Goal: Task Accomplishment & Management: Manage account settings

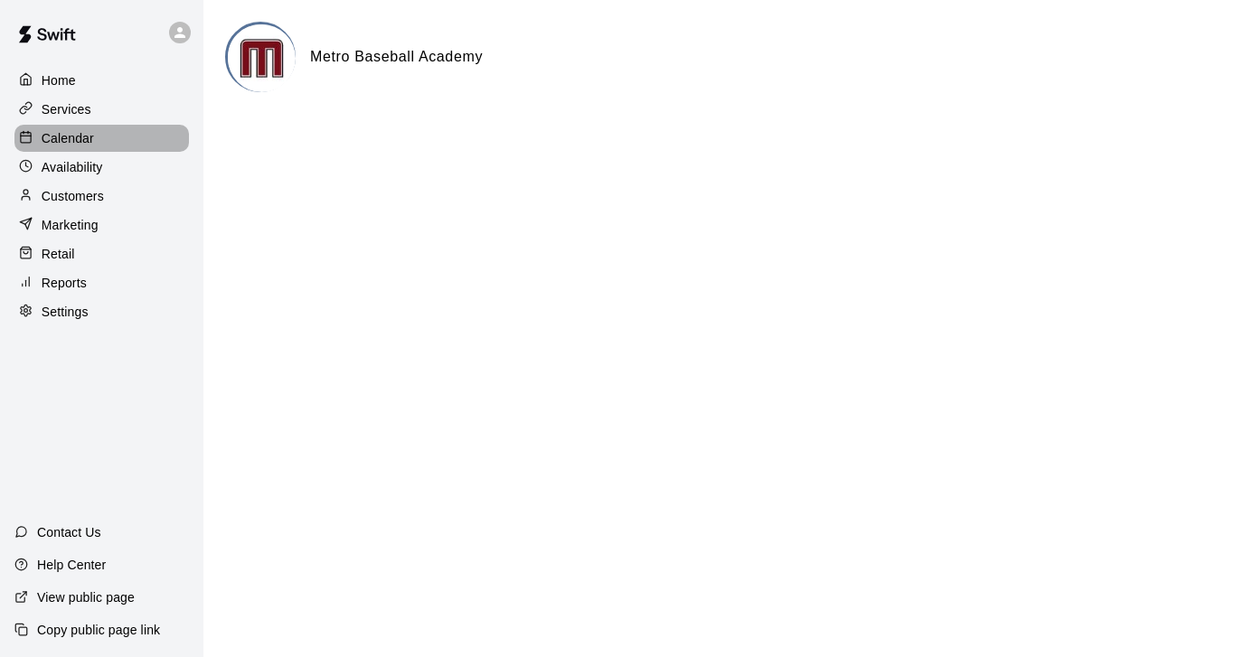
click at [70, 134] on p "Calendar" at bounding box center [68, 138] width 52 height 18
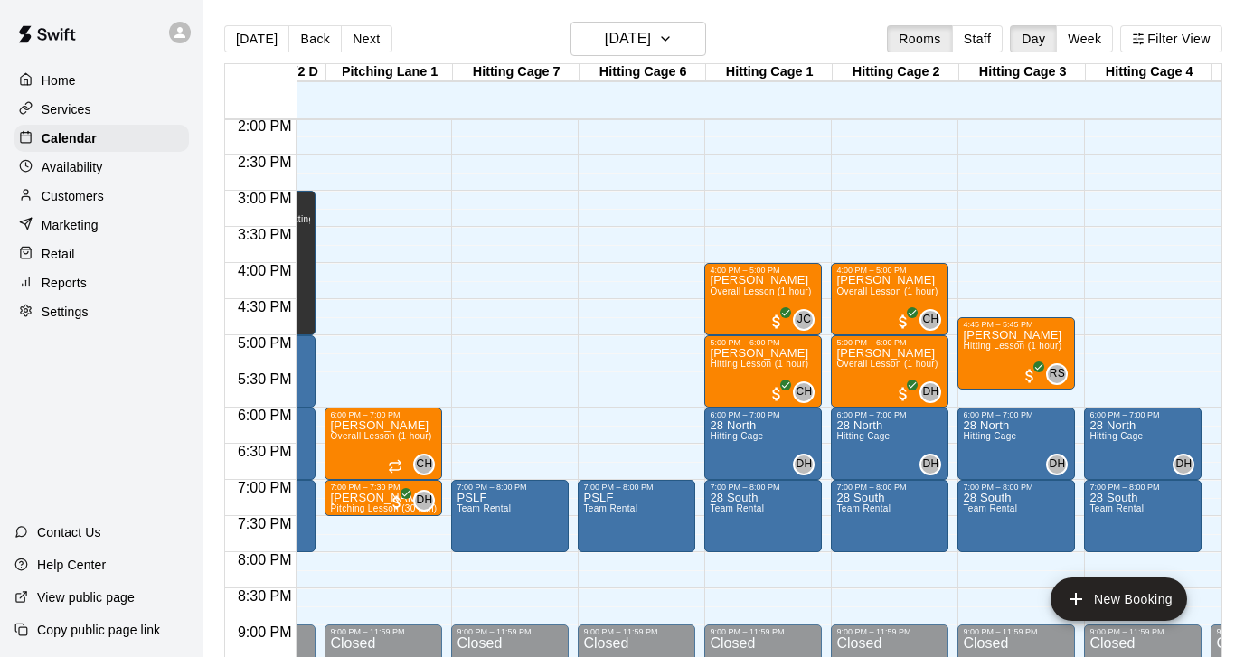
scroll to position [1021, 470]
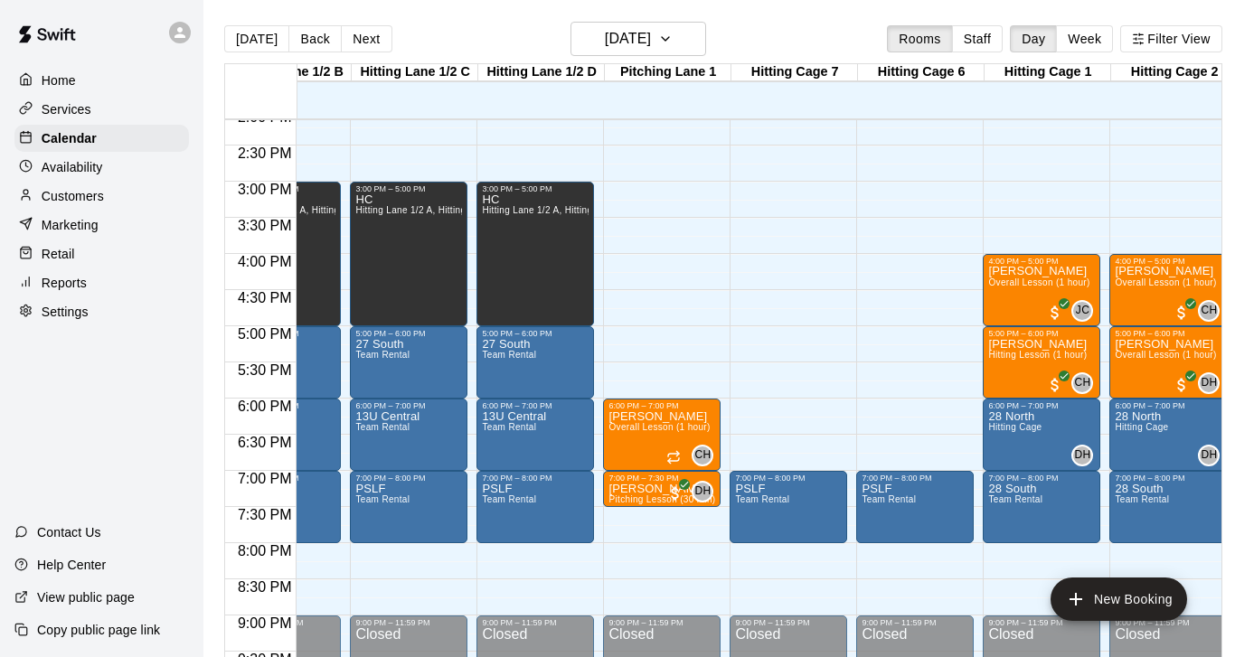
click at [84, 195] on p "Customers" at bounding box center [73, 196] width 62 height 18
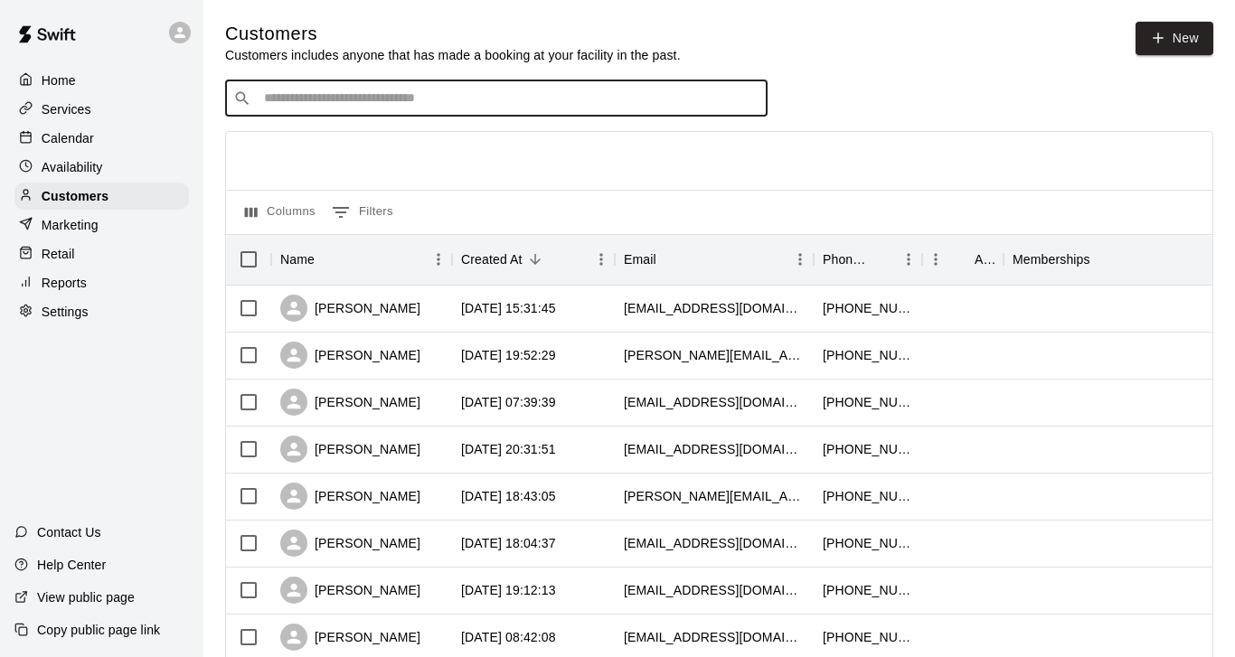
click at [297, 100] on input "Search customers by name or email" at bounding box center [509, 98] width 501 height 18
type input "*****"
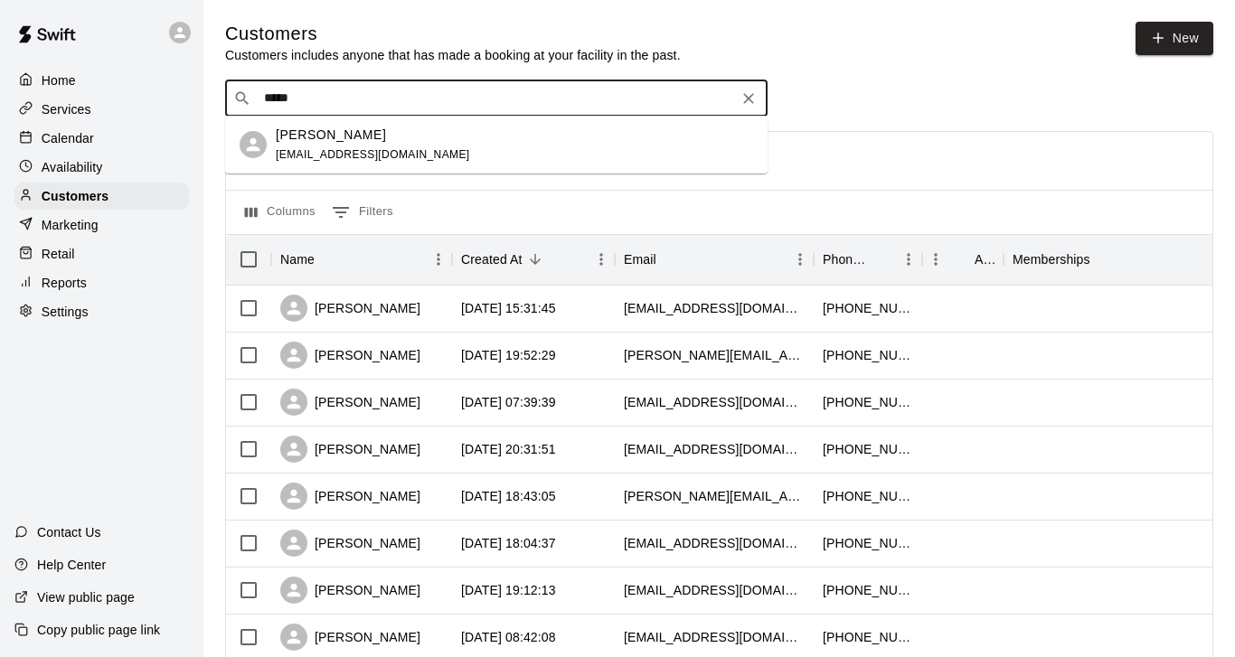
click at [313, 142] on p "[PERSON_NAME]" at bounding box center [331, 135] width 110 height 19
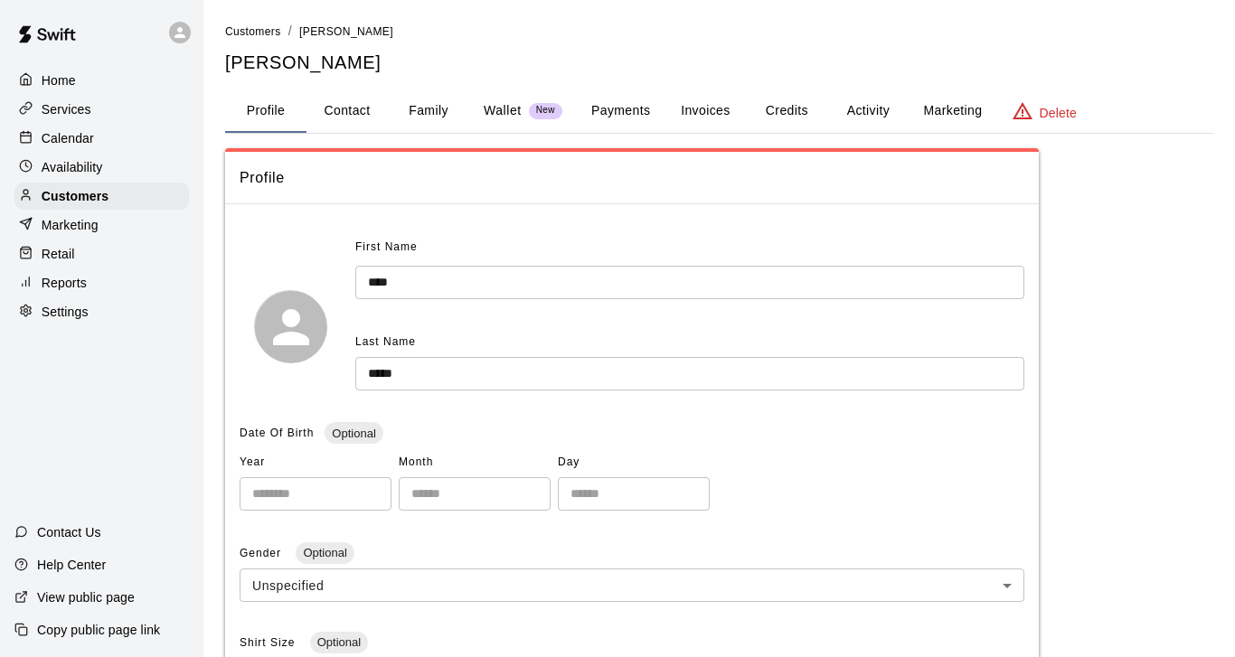
click at [871, 109] on button "Activity" at bounding box center [867, 110] width 81 height 43
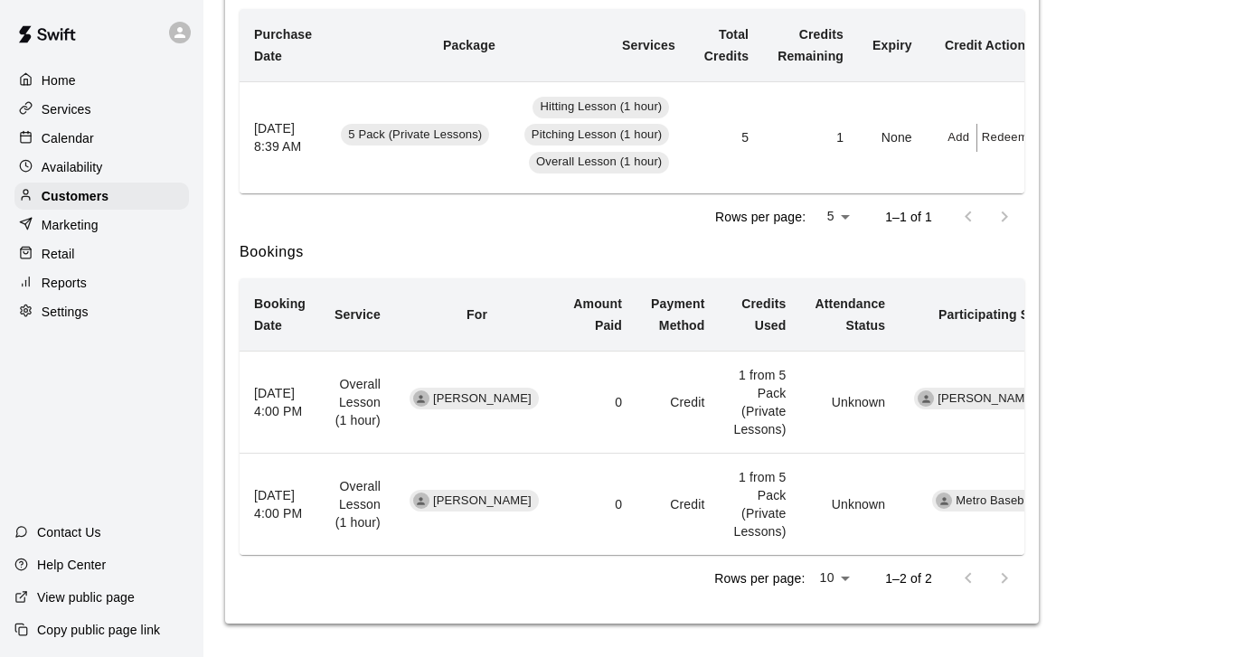
click at [60, 145] on p "Calendar" at bounding box center [68, 138] width 52 height 18
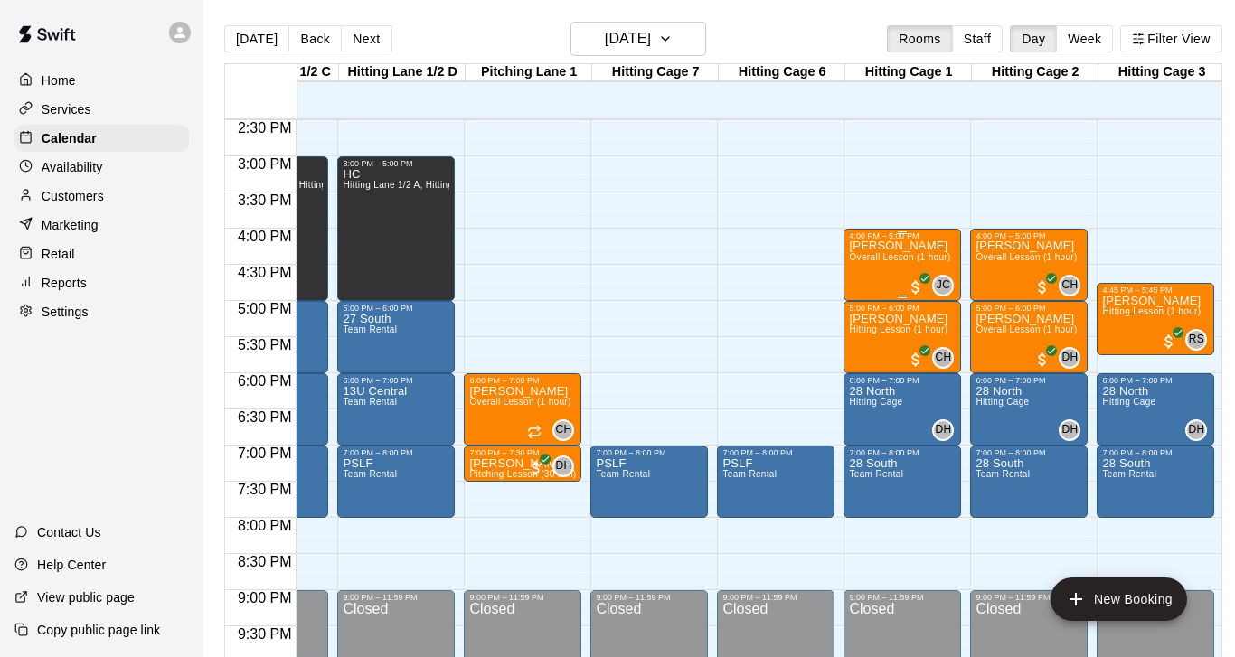
click at [879, 271] on div "[PERSON_NAME] Overall Lesson (1 hour)" at bounding box center [899, 568] width 101 height 657
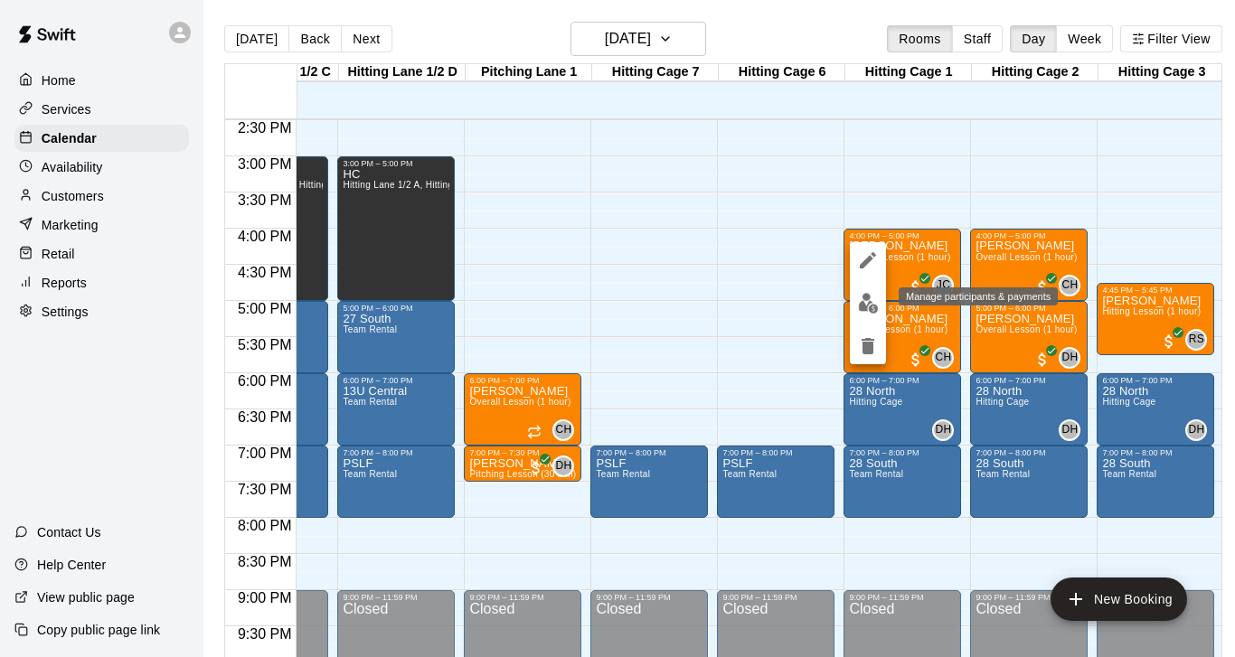
click at [867, 299] on img "edit" at bounding box center [868, 303] width 21 height 21
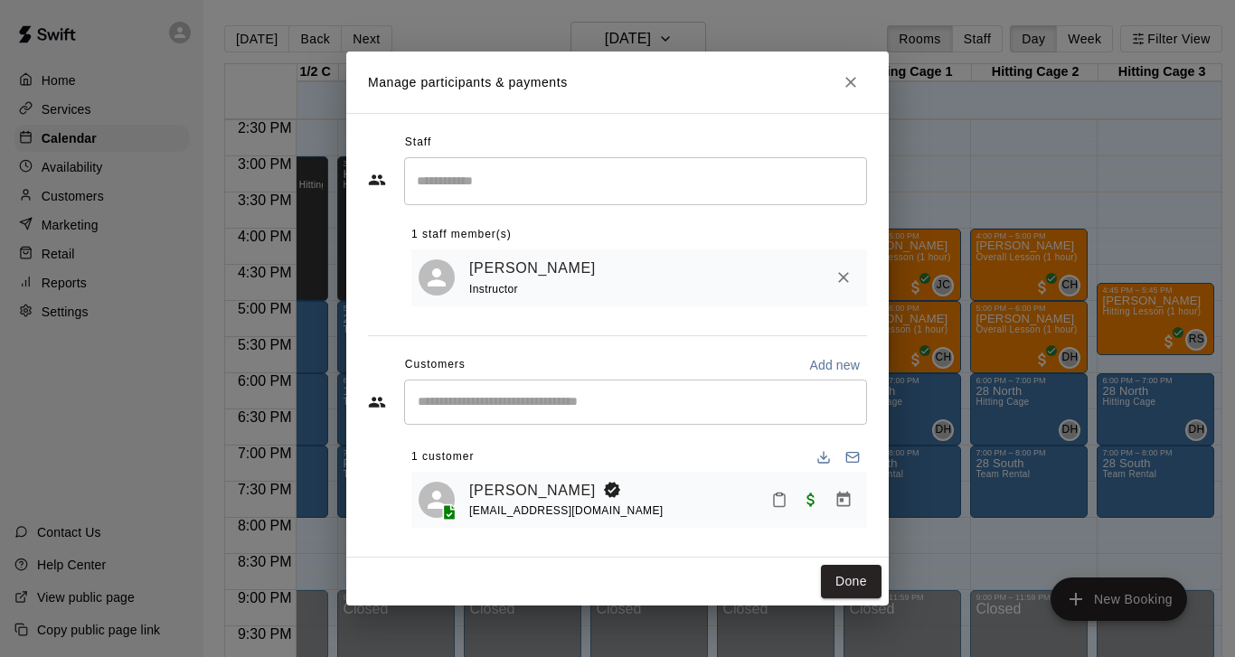
click at [986, 171] on div "Manage participants & payments Staff ​ 1 staff member(s) [PERSON_NAME] Instruct…" at bounding box center [617, 328] width 1235 height 657
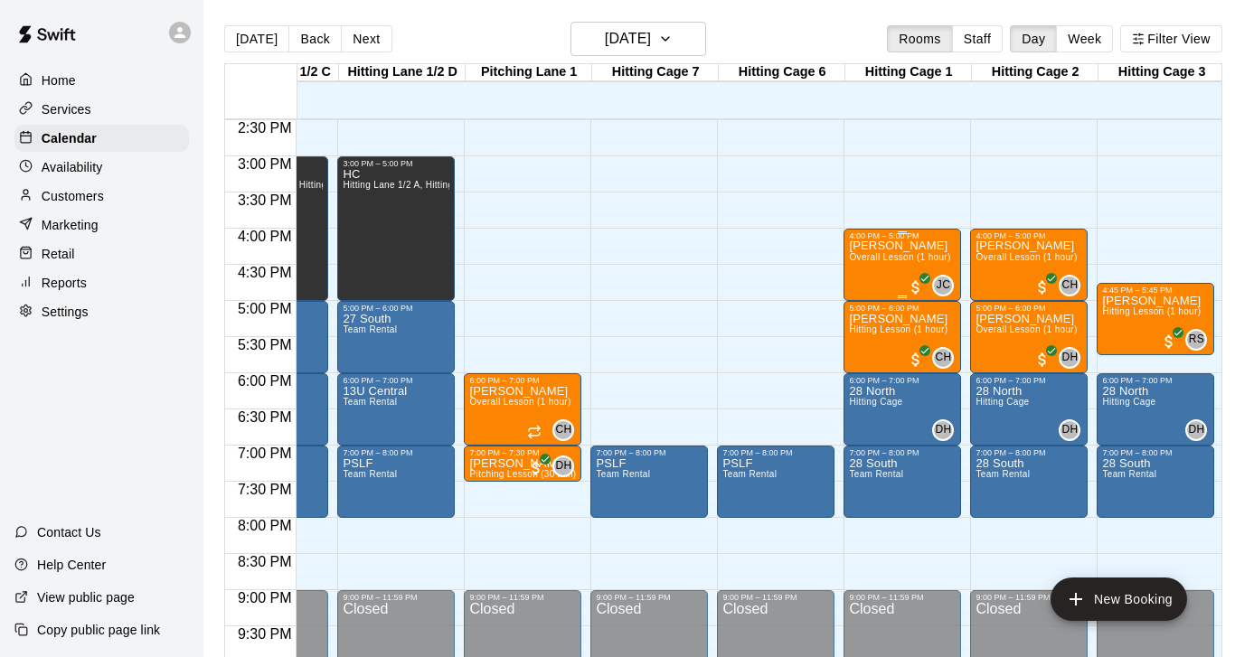
click at [882, 268] on div "[PERSON_NAME] Overall Lesson (1 hour)" at bounding box center [899, 568] width 101 height 657
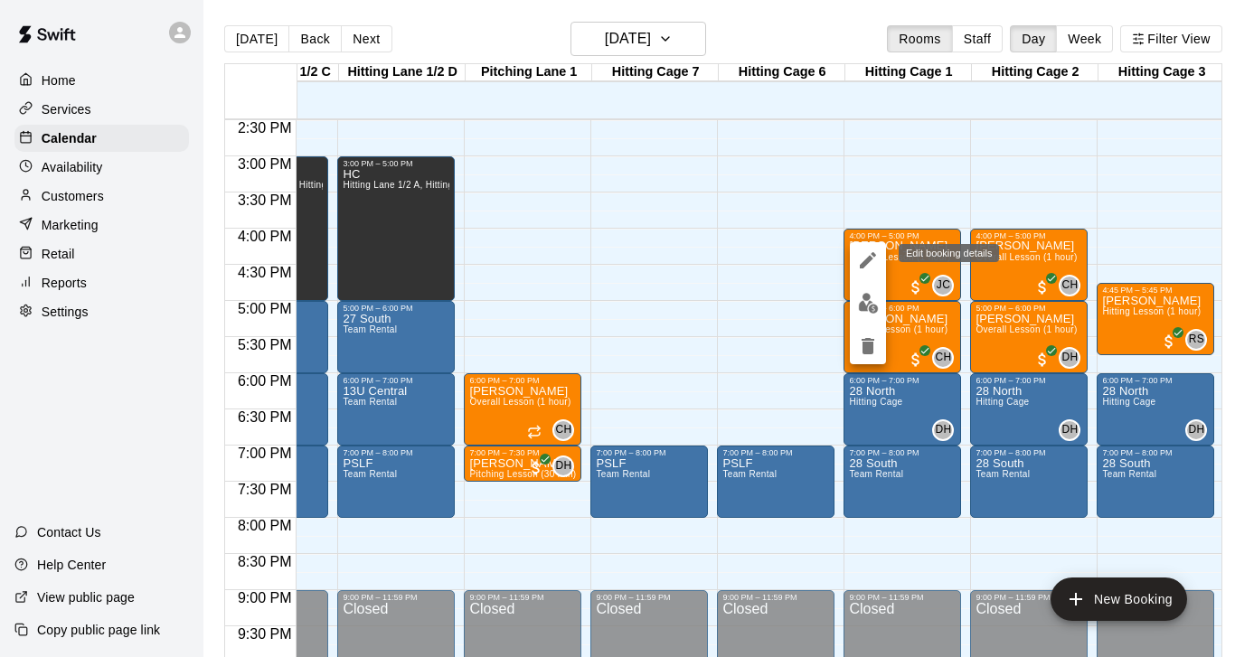
click at [862, 258] on icon "edit" at bounding box center [868, 261] width 22 height 22
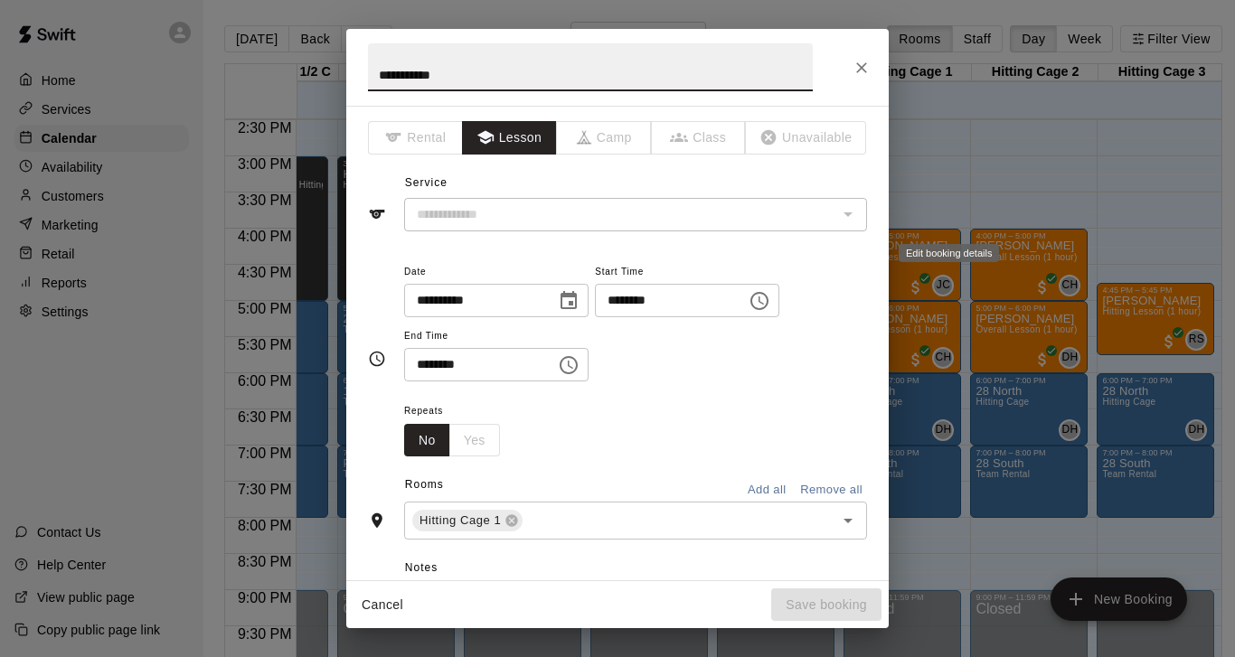
type input "**********"
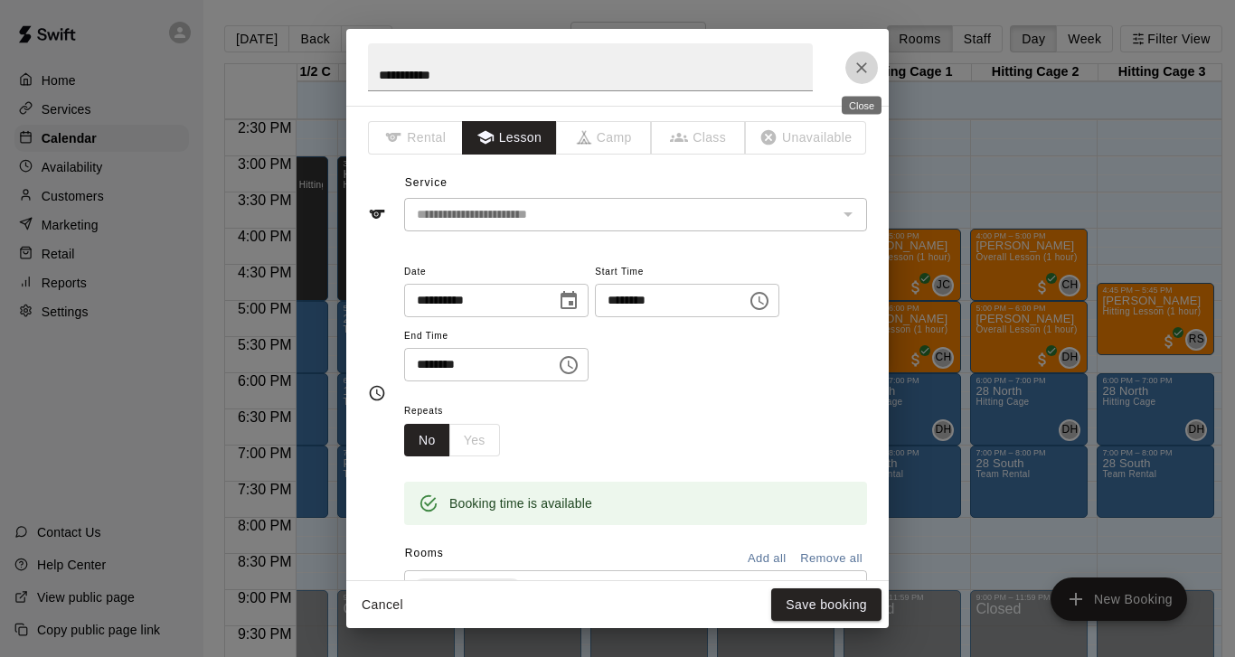
click at [859, 68] on icon "Close" at bounding box center [861, 68] width 18 height 18
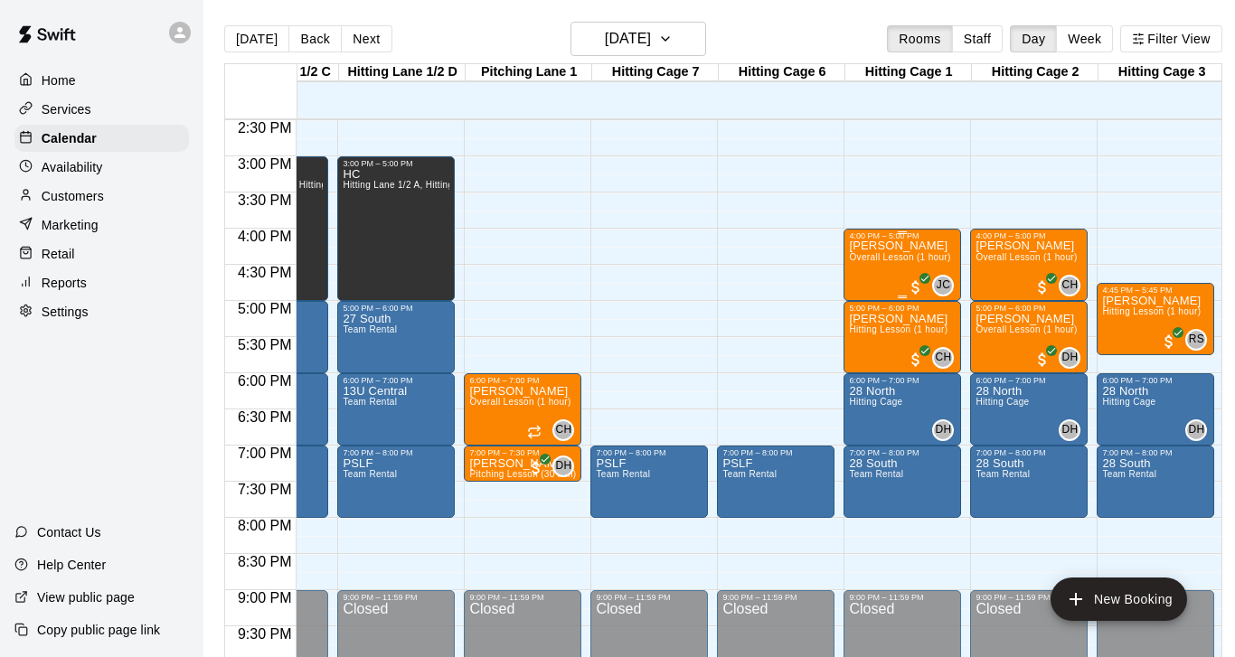
click at [883, 271] on div "[PERSON_NAME] Overall Lesson (1 hour)" at bounding box center [899, 568] width 101 height 657
click at [870, 347] on icon "delete" at bounding box center [868, 346] width 13 height 16
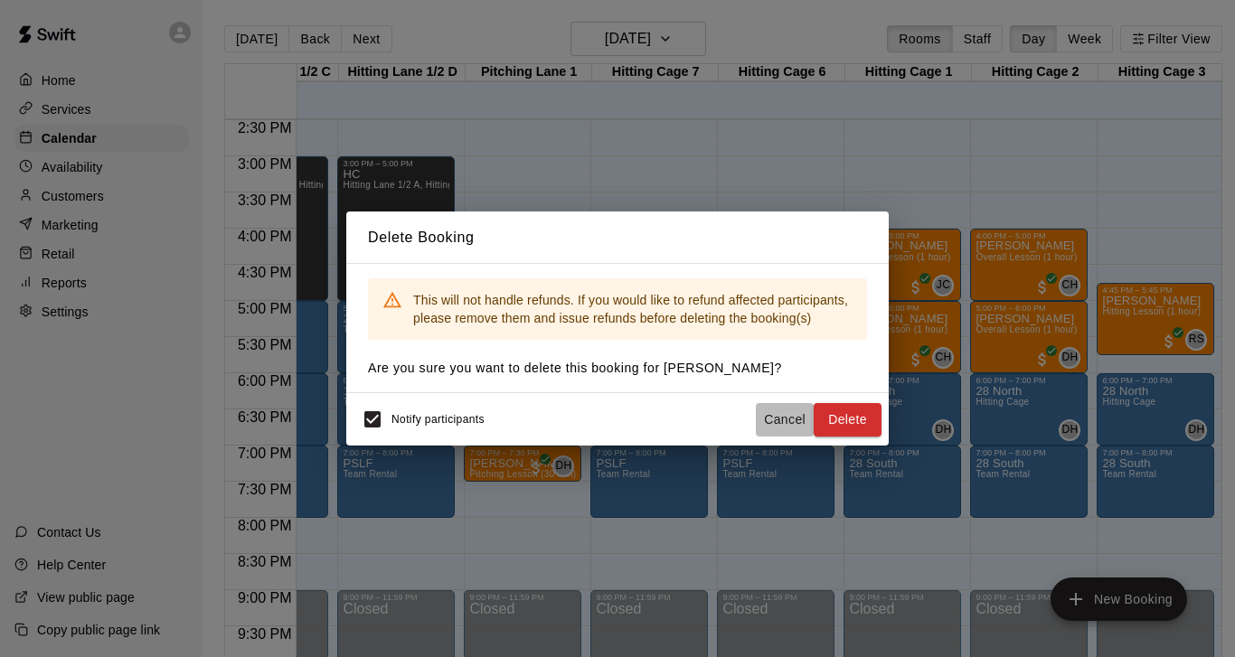
click at [775, 419] on button "Cancel" at bounding box center [785, 419] width 58 height 33
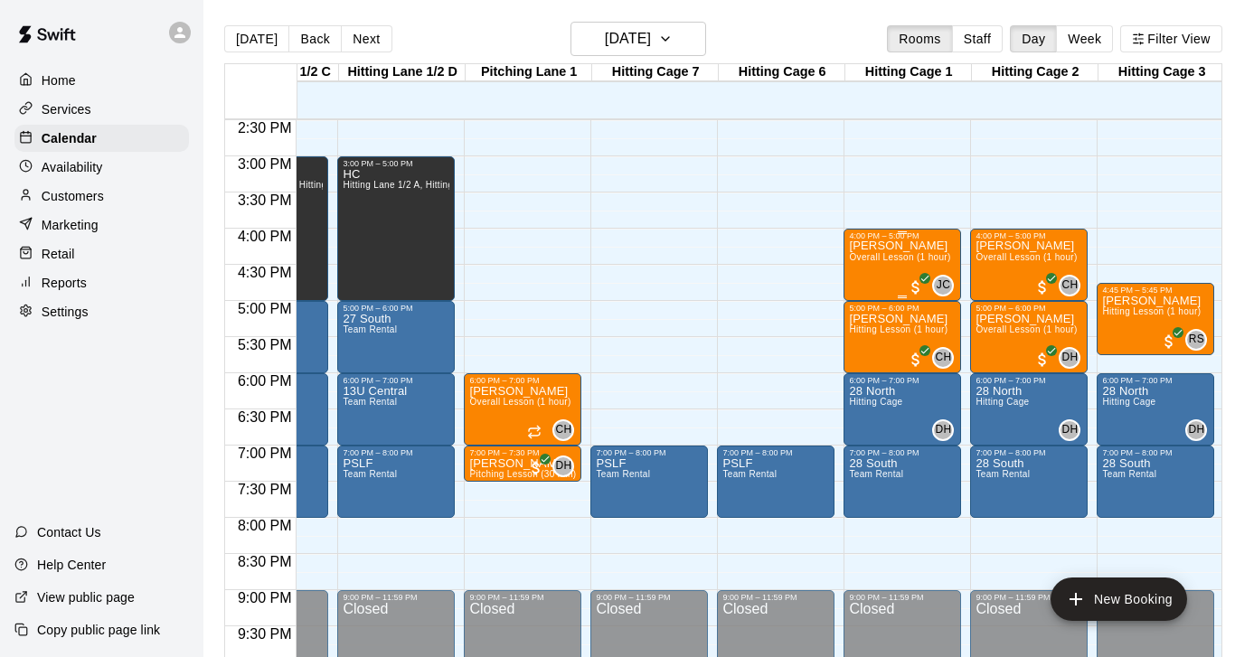
click at [893, 273] on div "[PERSON_NAME] Overall Lesson (1 hour)" at bounding box center [899, 568] width 101 height 657
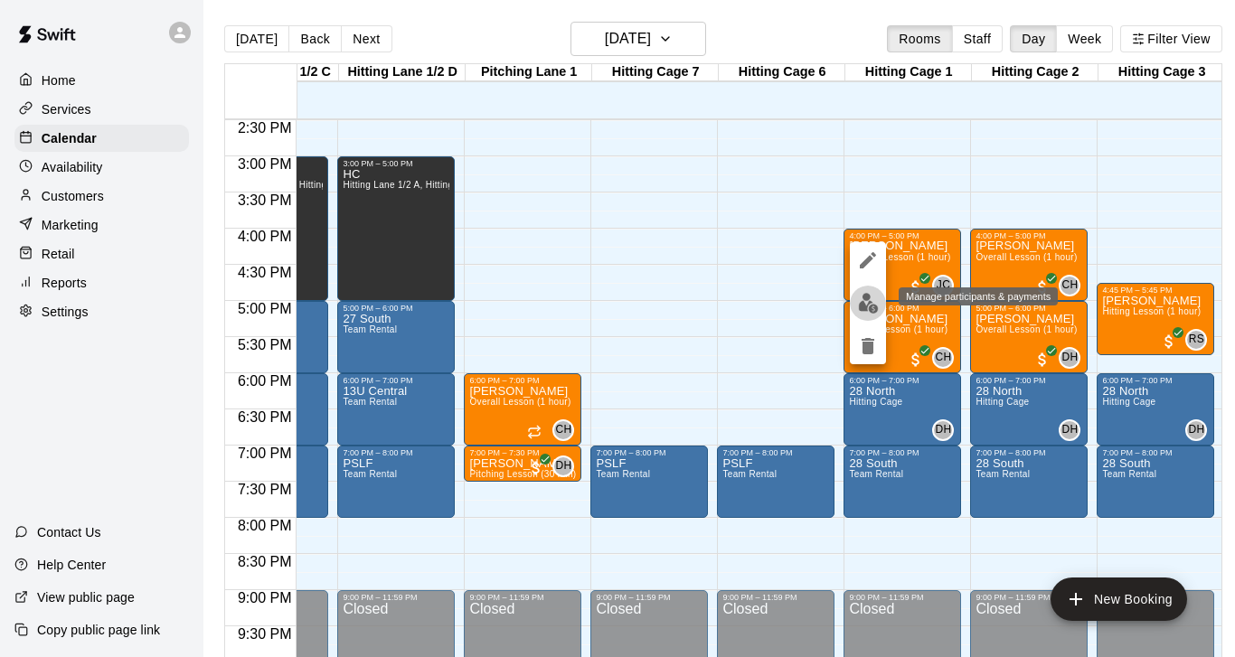
click at [865, 306] on img "edit" at bounding box center [868, 303] width 21 height 21
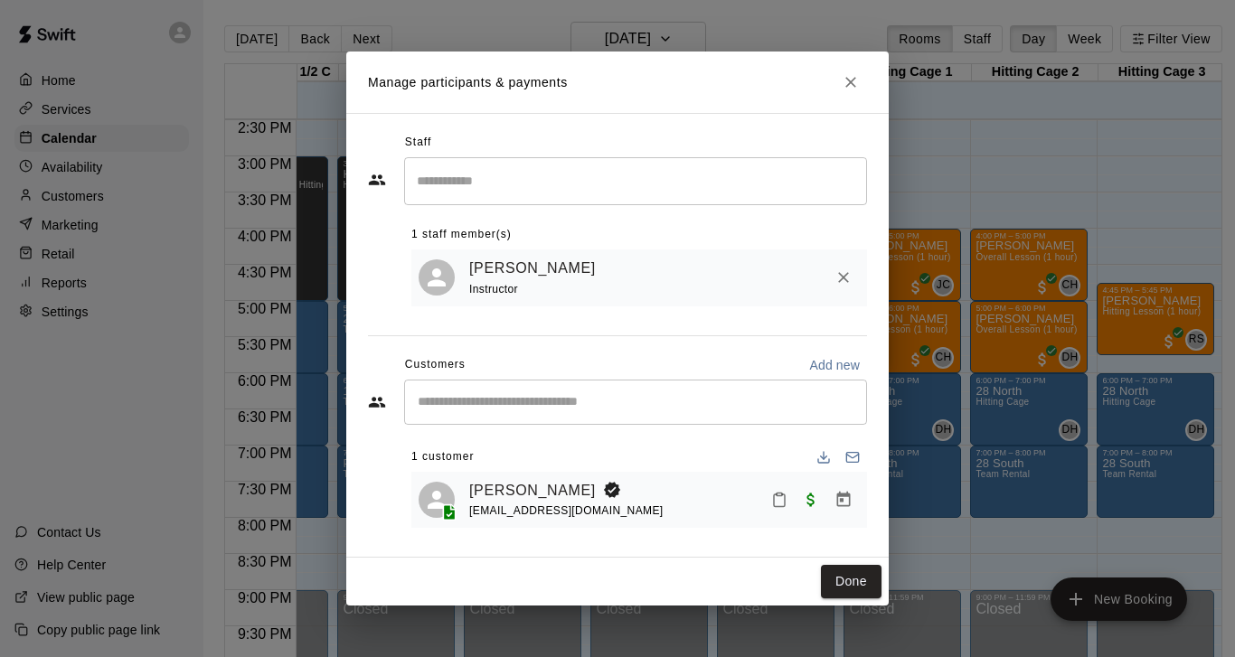
click at [616, 495] on div "[PERSON_NAME] [EMAIL_ADDRESS][DOMAIN_NAME]" at bounding box center [664, 500] width 391 height 42
click at [843, 501] on icon "Manage bookings & payment" at bounding box center [844, 499] width 14 height 15
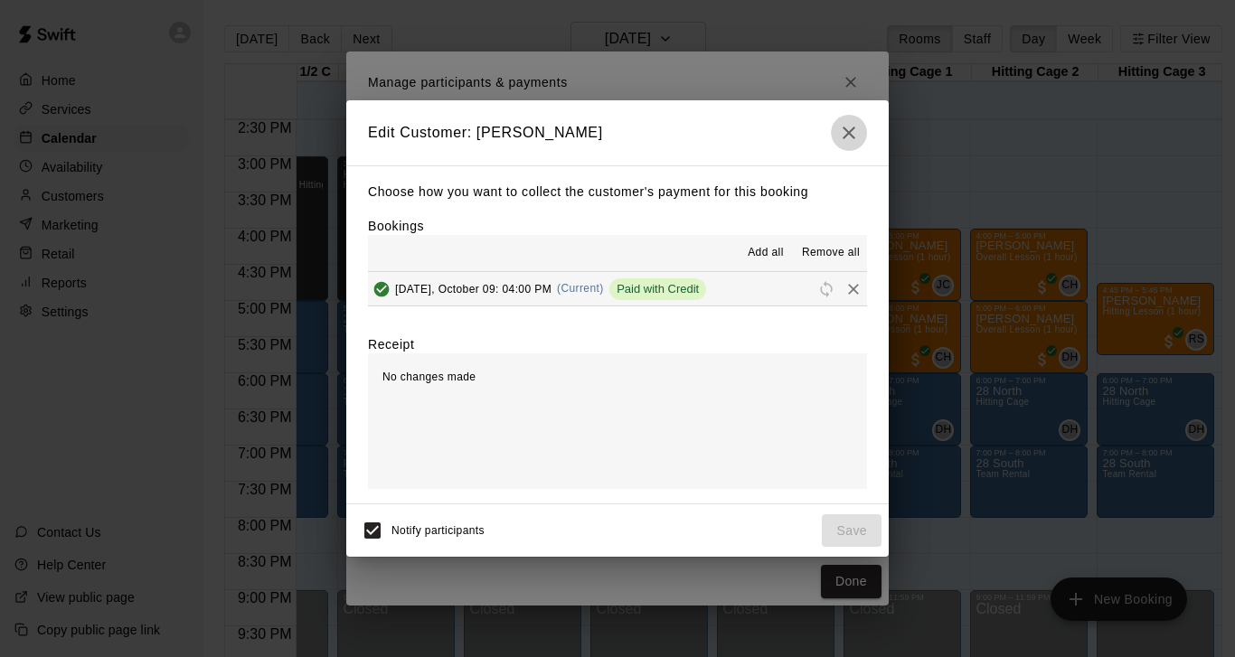
click at [847, 137] on icon "button" at bounding box center [849, 133] width 13 height 13
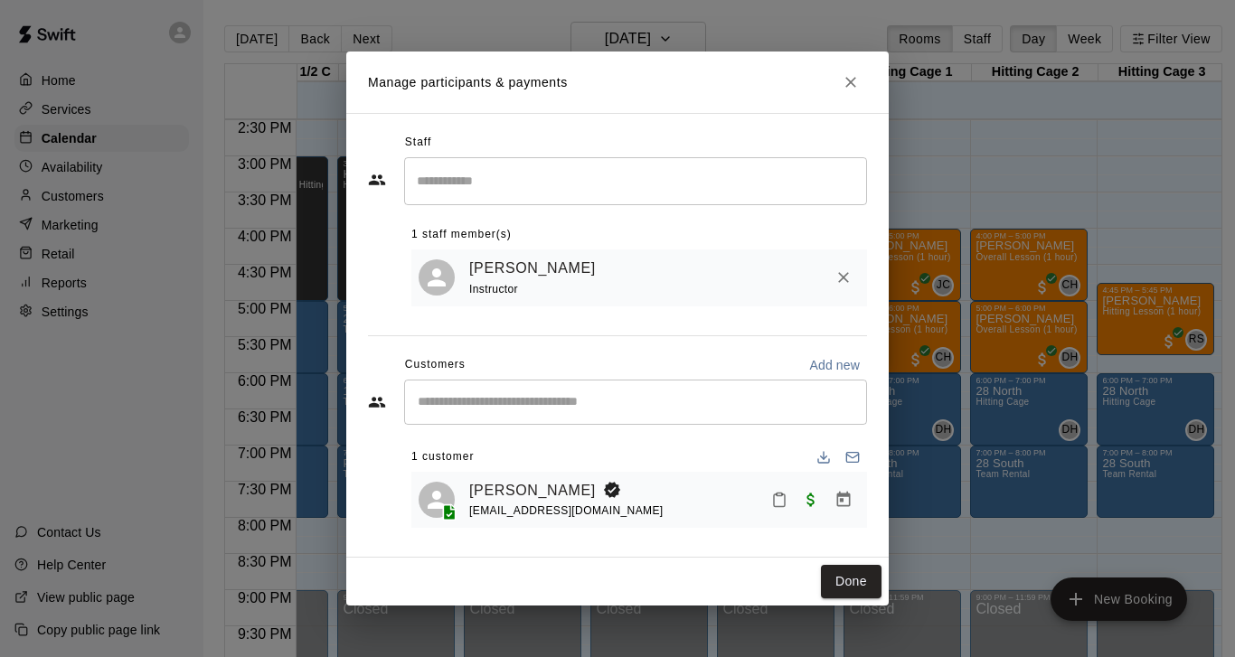
click at [655, 496] on div "[PERSON_NAME] [EMAIL_ADDRESS][DOMAIN_NAME]" at bounding box center [664, 500] width 391 height 42
click at [491, 493] on link "[PERSON_NAME]" at bounding box center [532, 491] width 127 height 24
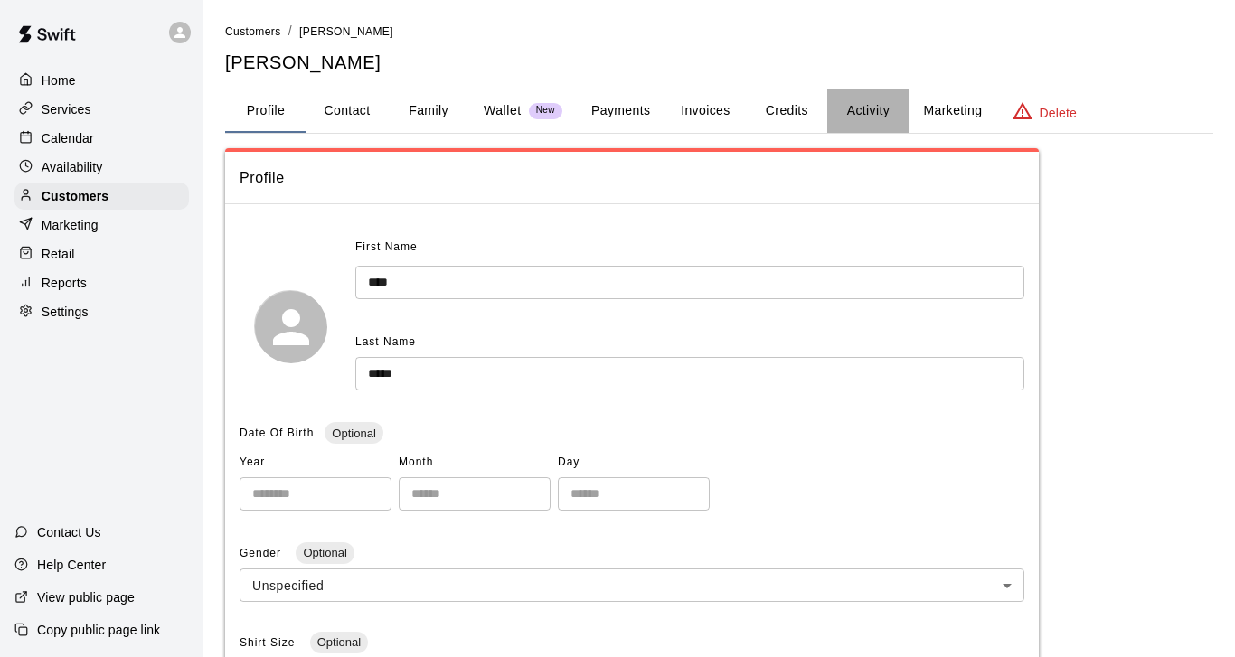
click at [866, 113] on button "Activity" at bounding box center [867, 110] width 81 height 43
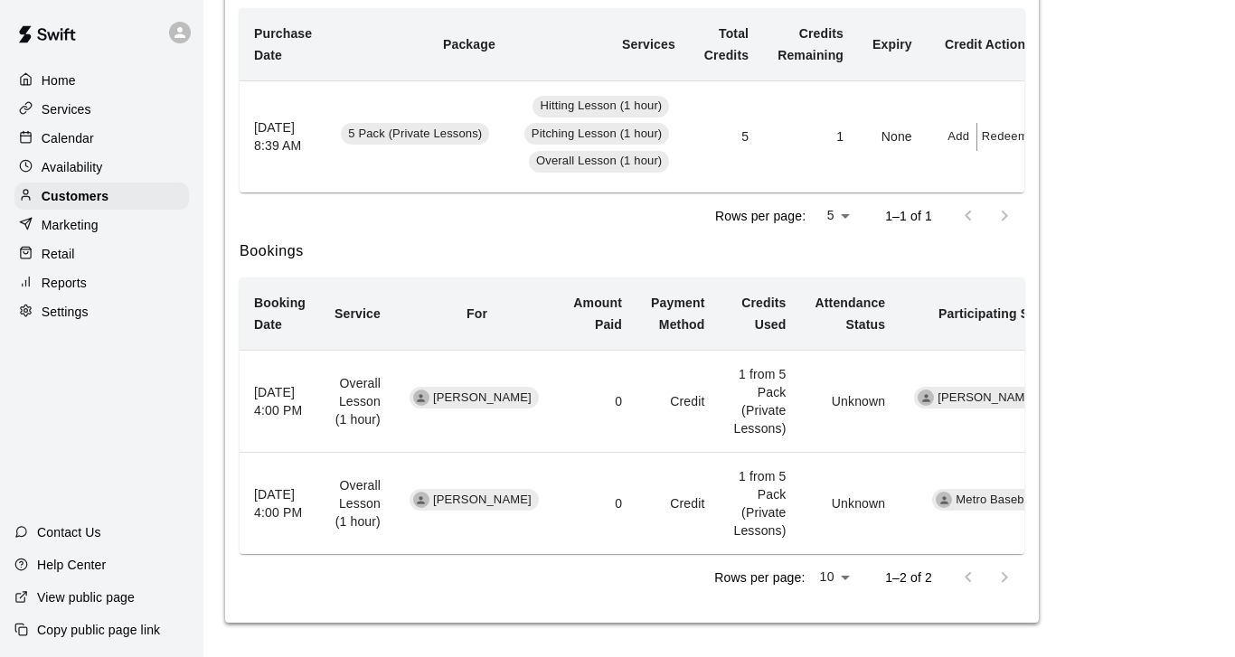
scroll to position [377, 0]
click at [470, 400] on span "[PERSON_NAME]" at bounding box center [482, 399] width 113 height 17
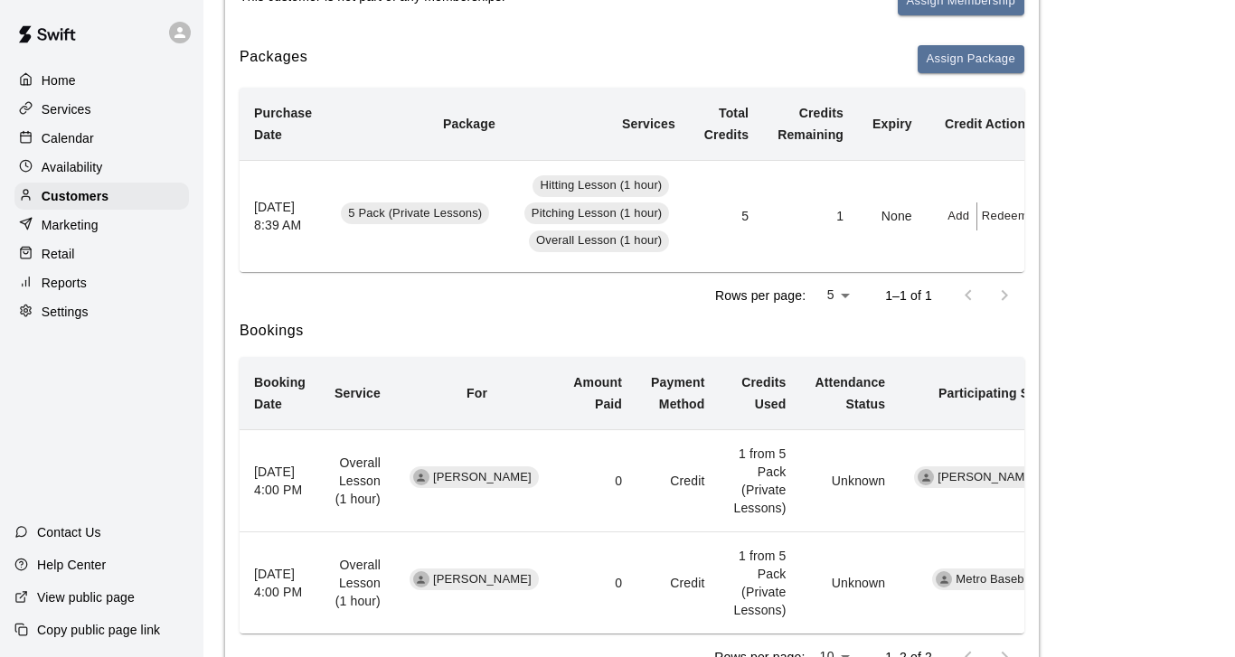
scroll to position [5, 0]
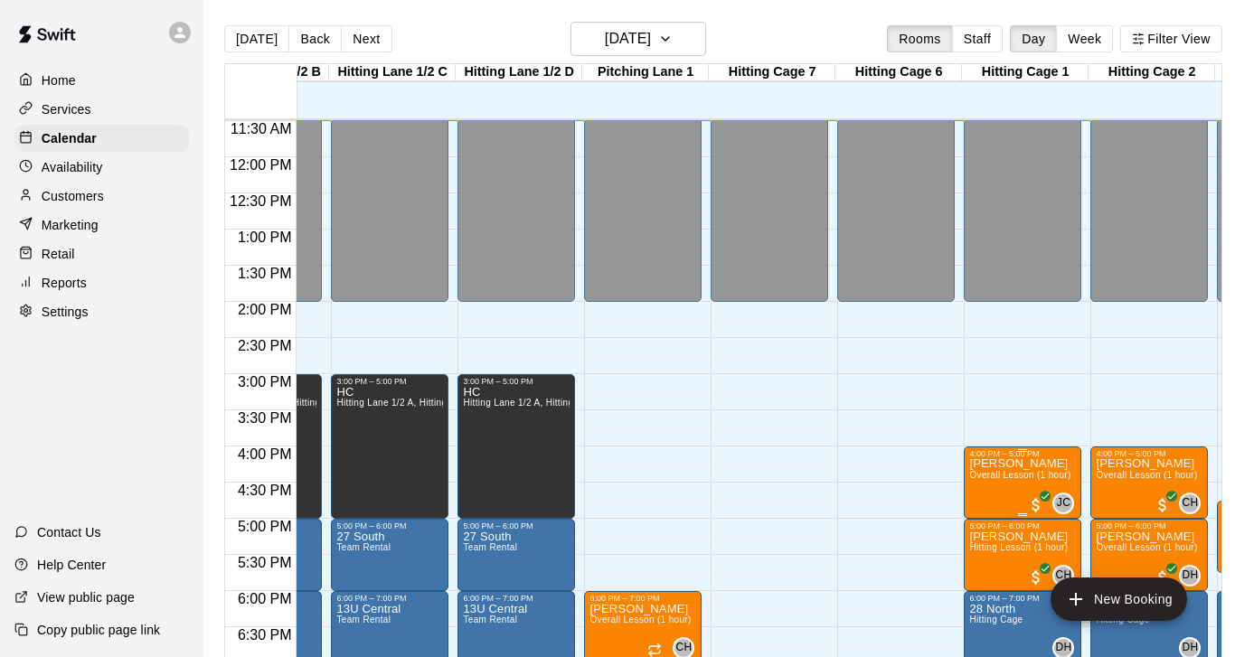
scroll to position [831, 221]
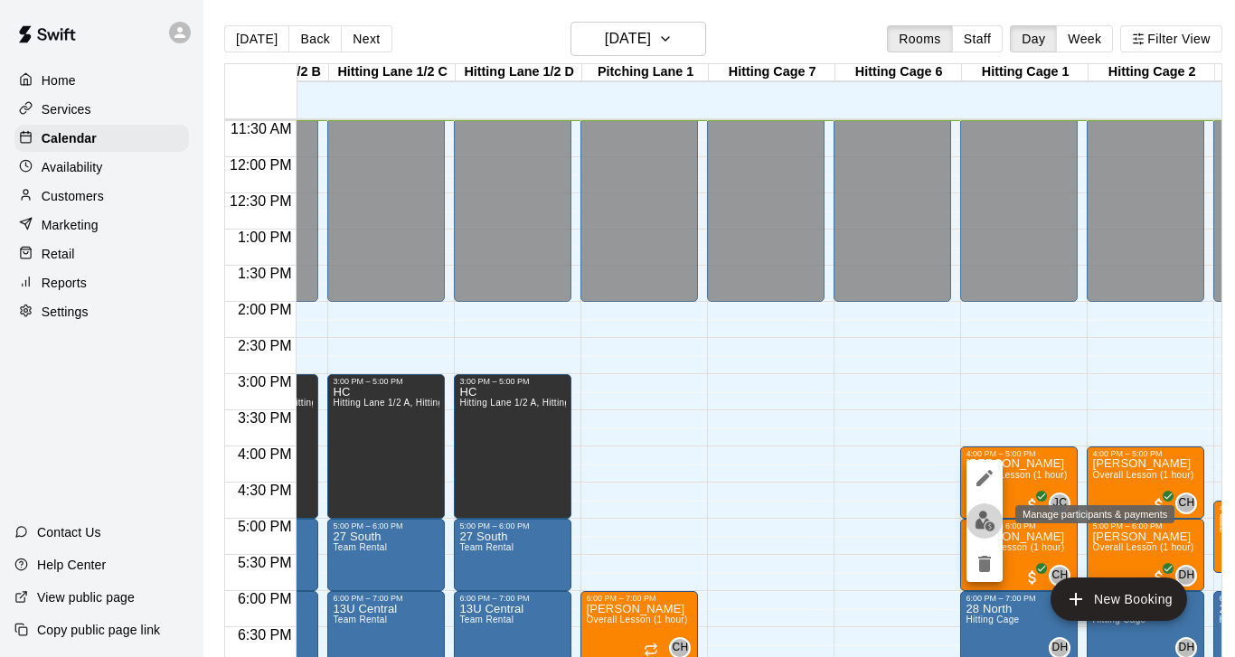
click at [980, 524] on img "edit" at bounding box center [985, 521] width 21 height 21
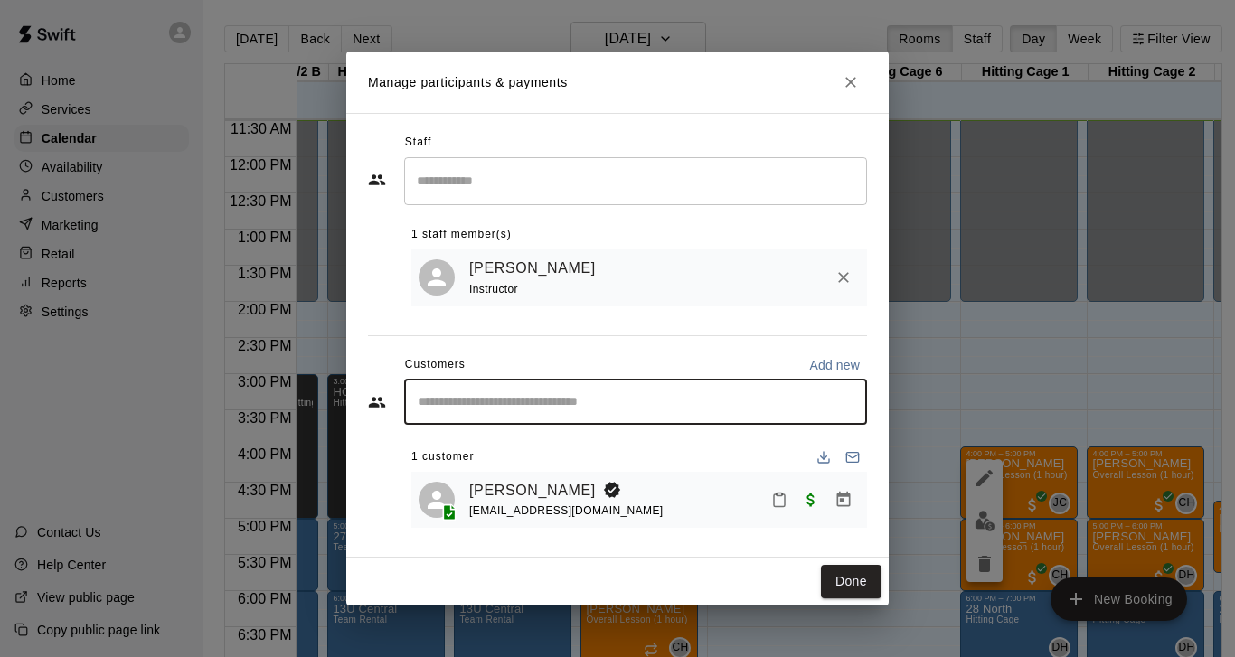
click at [625, 403] on input "Start typing to search customers..." at bounding box center [635, 402] width 447 height 18
click at [826, 365] on p "Add new" at bounding box center [834, 365] width 51 height 18
select select "**"
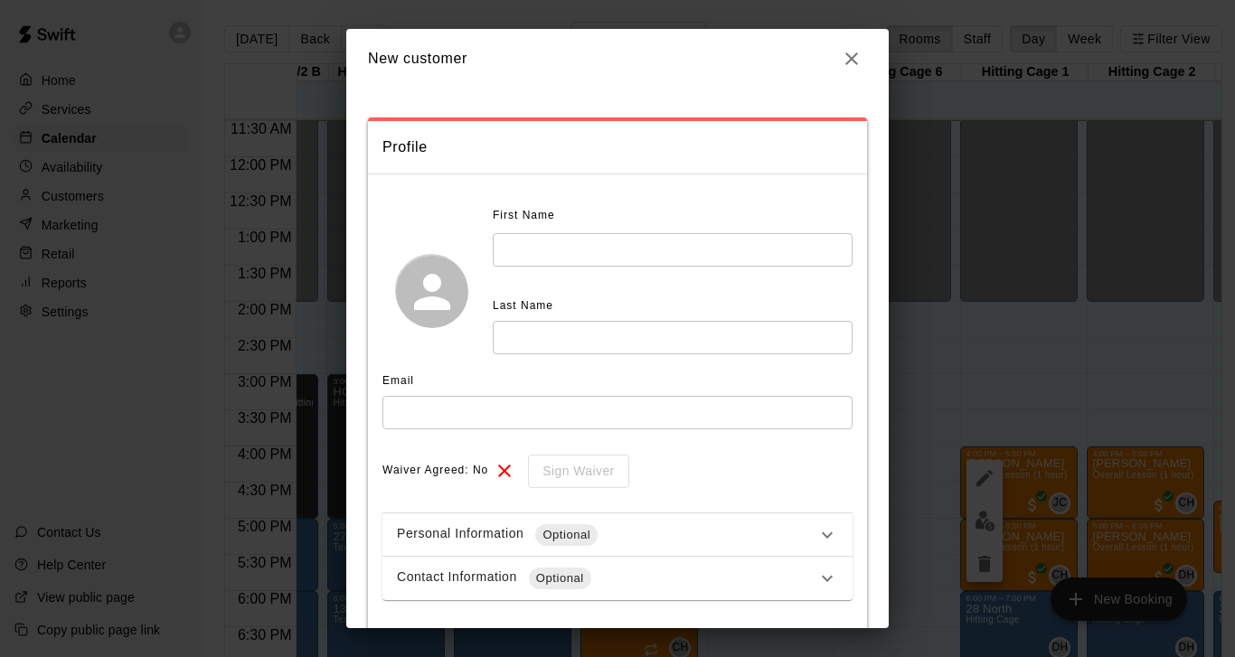
click at [851, 55] on icon "button" at bounding box center [852, 59] width 22 height 22
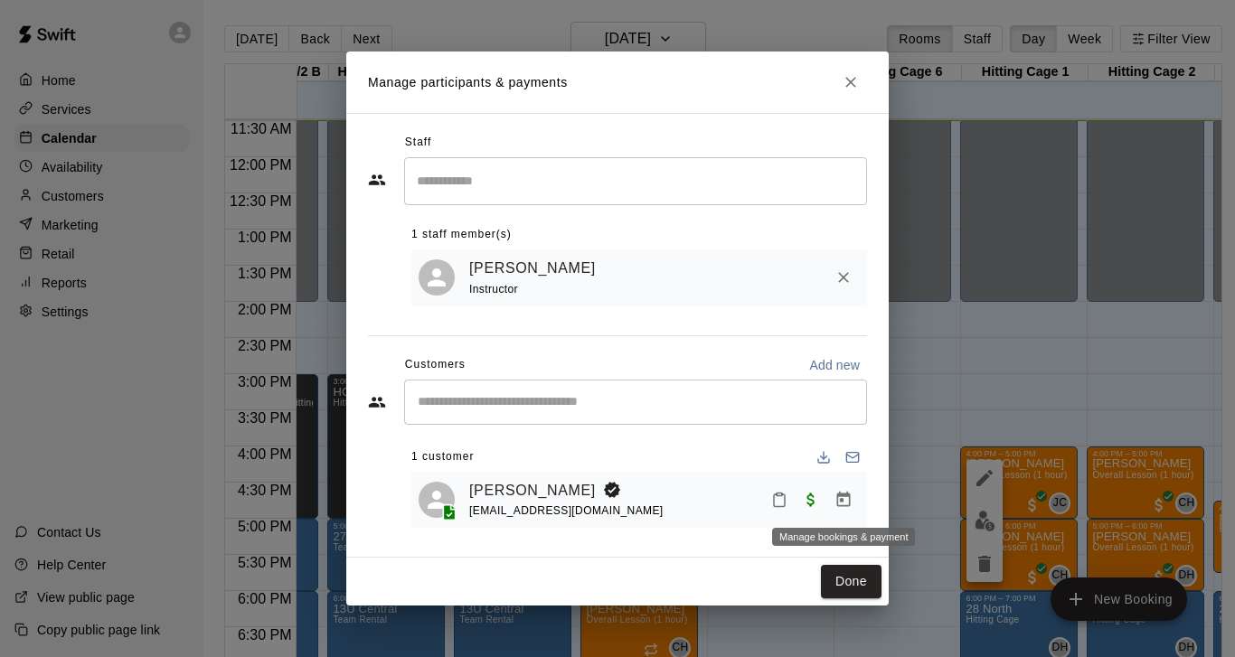
click at [846, 499] on icon "Manage bookings & payment" at bounding box center [843, 500] width 18 height 18
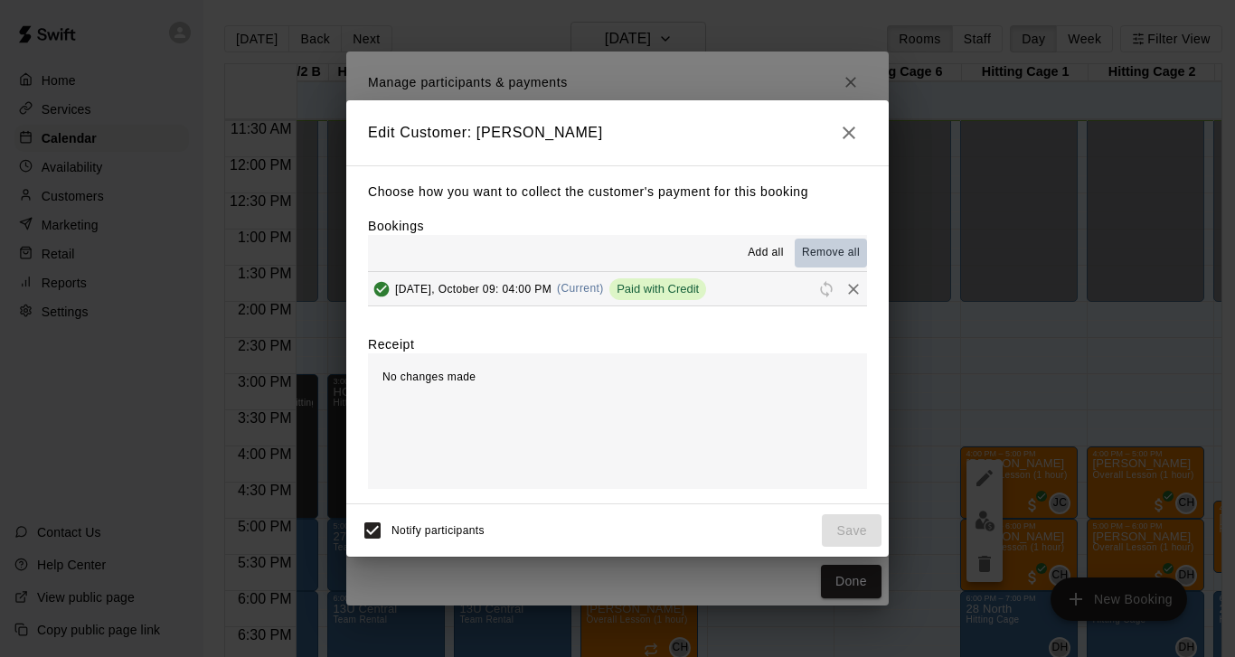
click at [834, 254] on span "Remove all" at bounding box center [831, 253] width 58 height 18
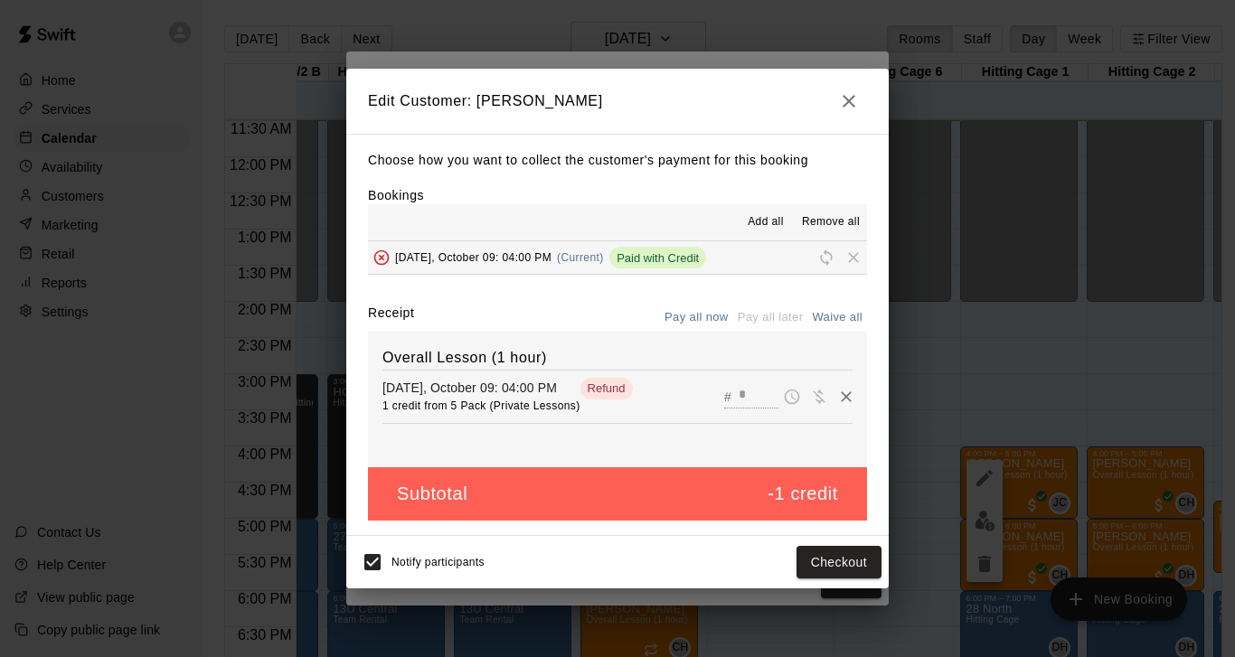
click at [849, 105] on icon "button" at bounding box center [849, 101] width 22 height 22
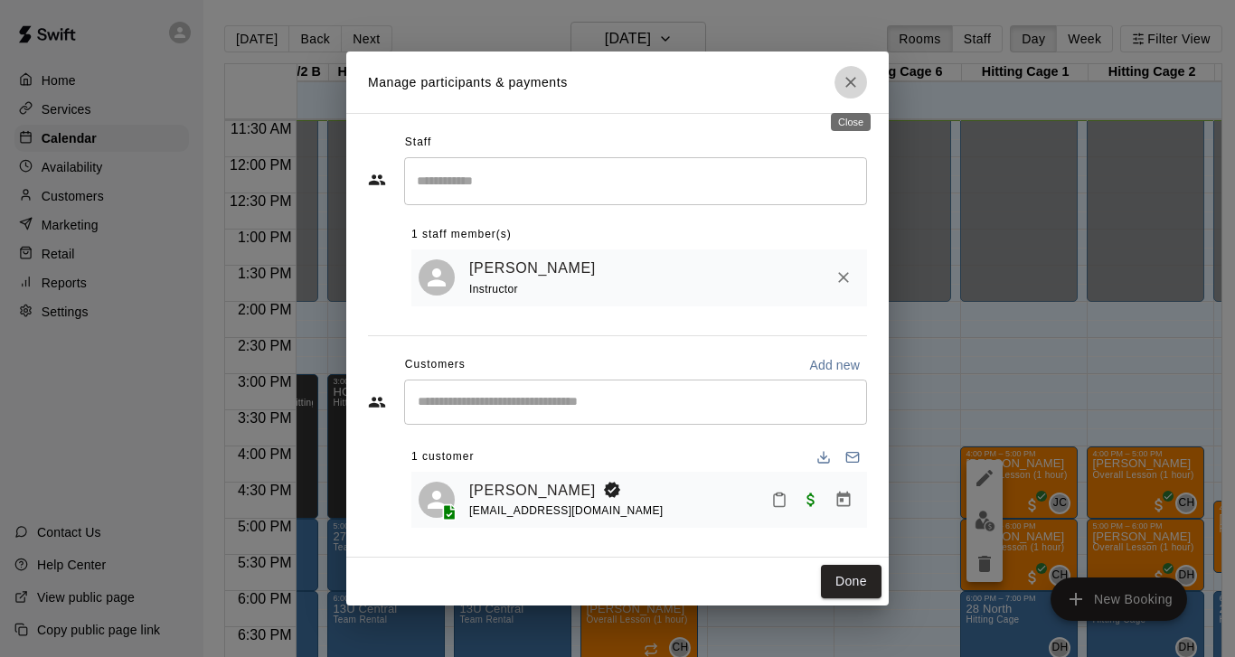
click at [852, 87] on icon "Close" at bounding box center [850, 82] width 11 height 11
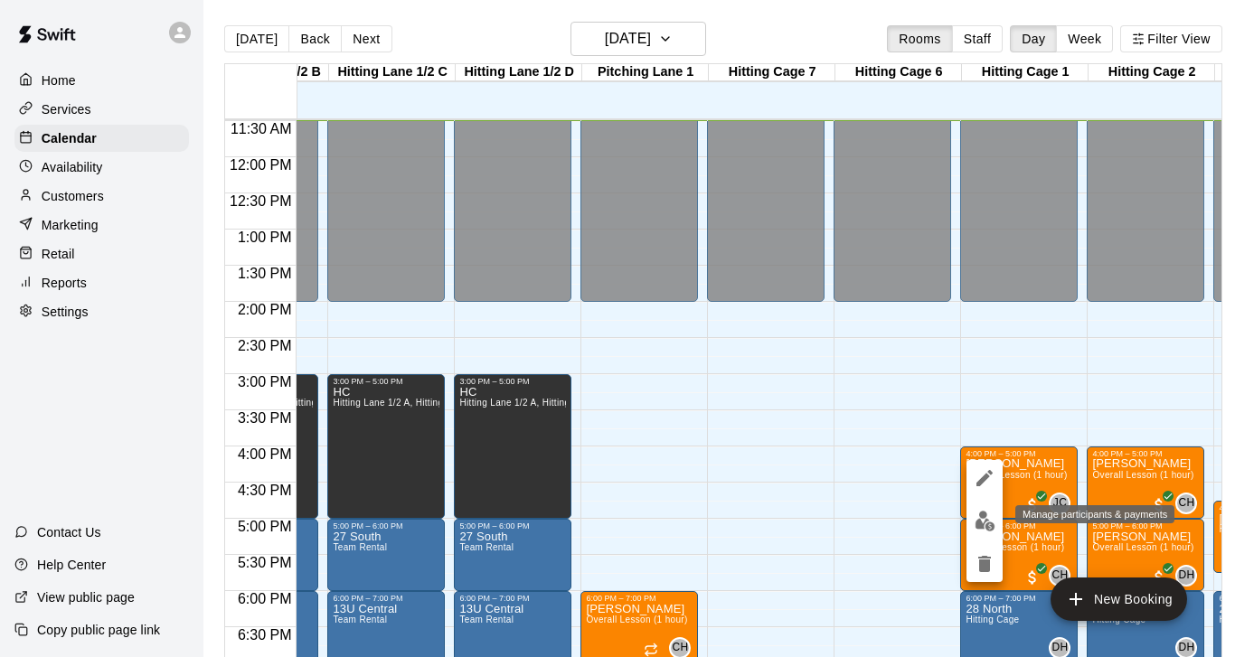
click at [982, 528] on img "edit" at bounding box center [985, 521] width 21 height 21
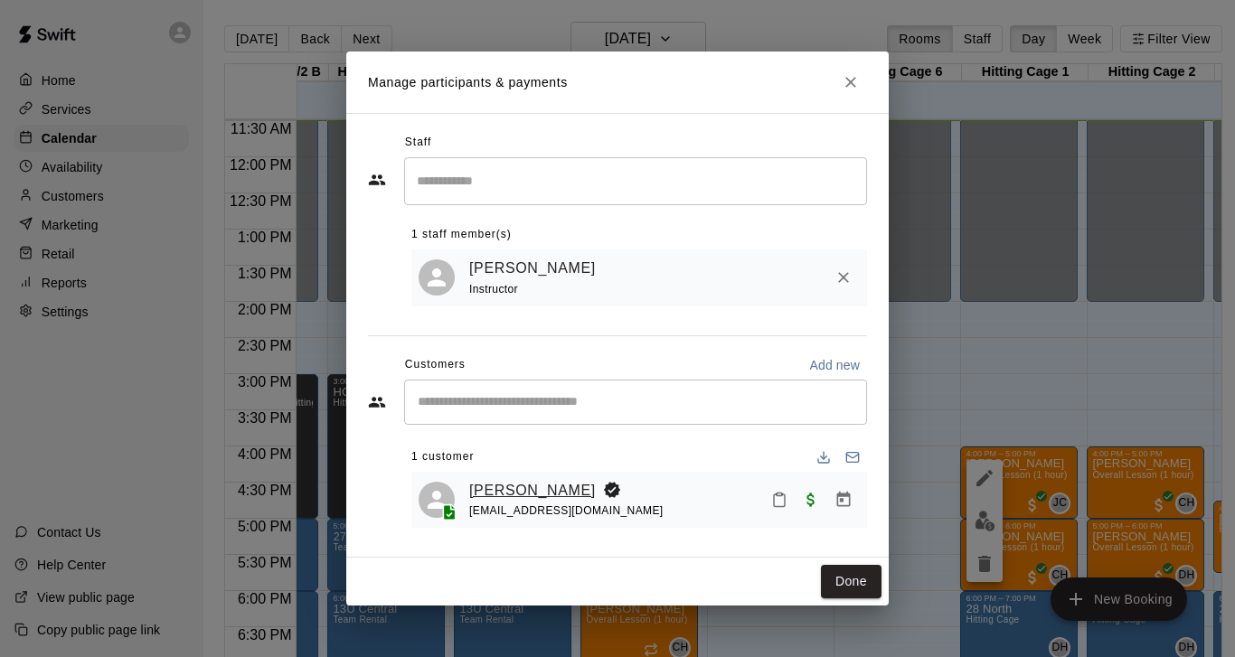
click at [512, 496] on link "[PERSON_NAME]" at bounding box center [532, 491] width 127 height 24
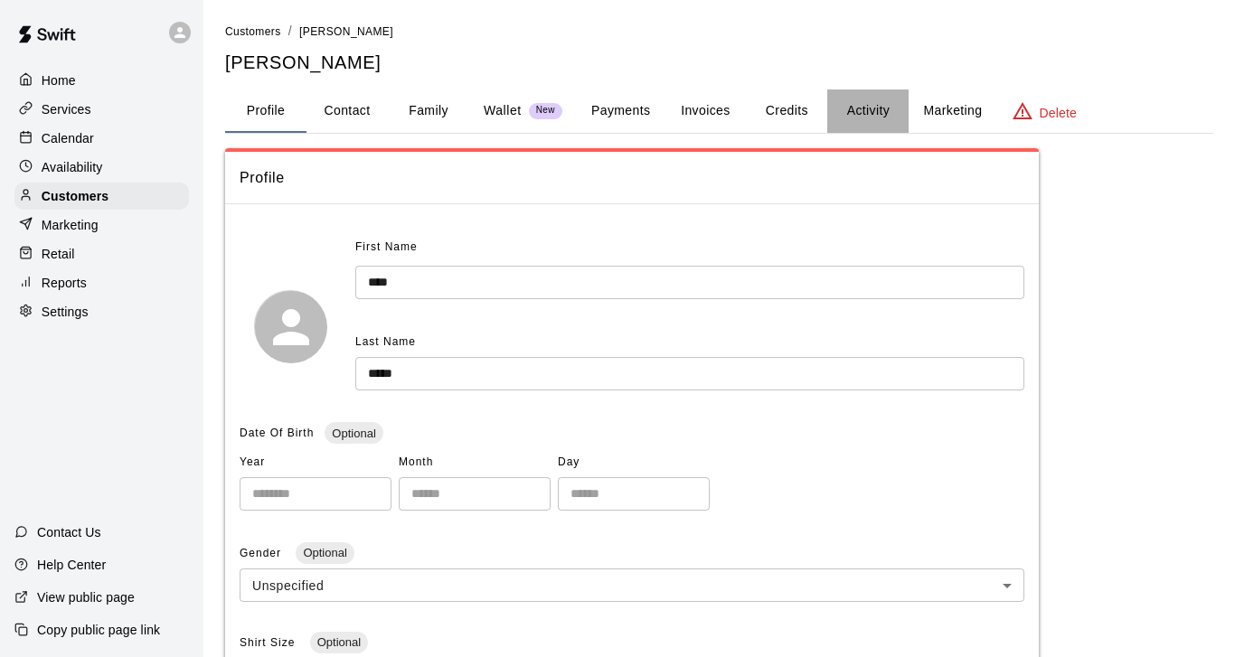
click at [860, 110] on button "Activity" at bounding box center [867, 110] width 81 height 43
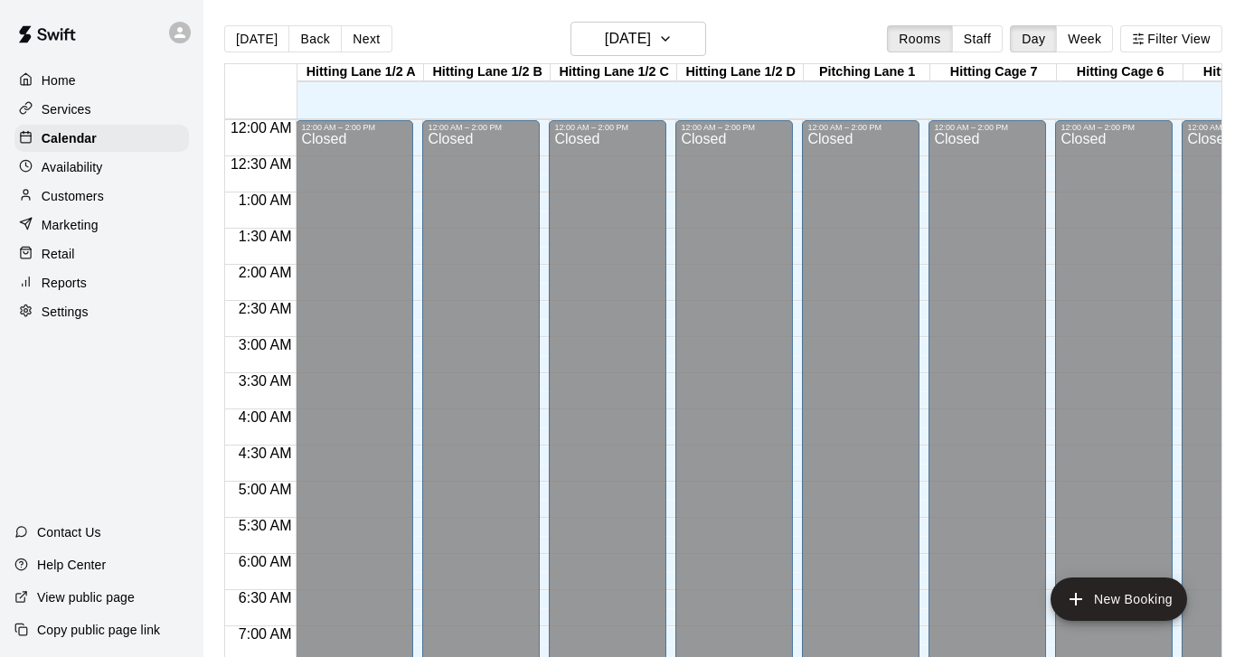
scroll to position [833, 0]
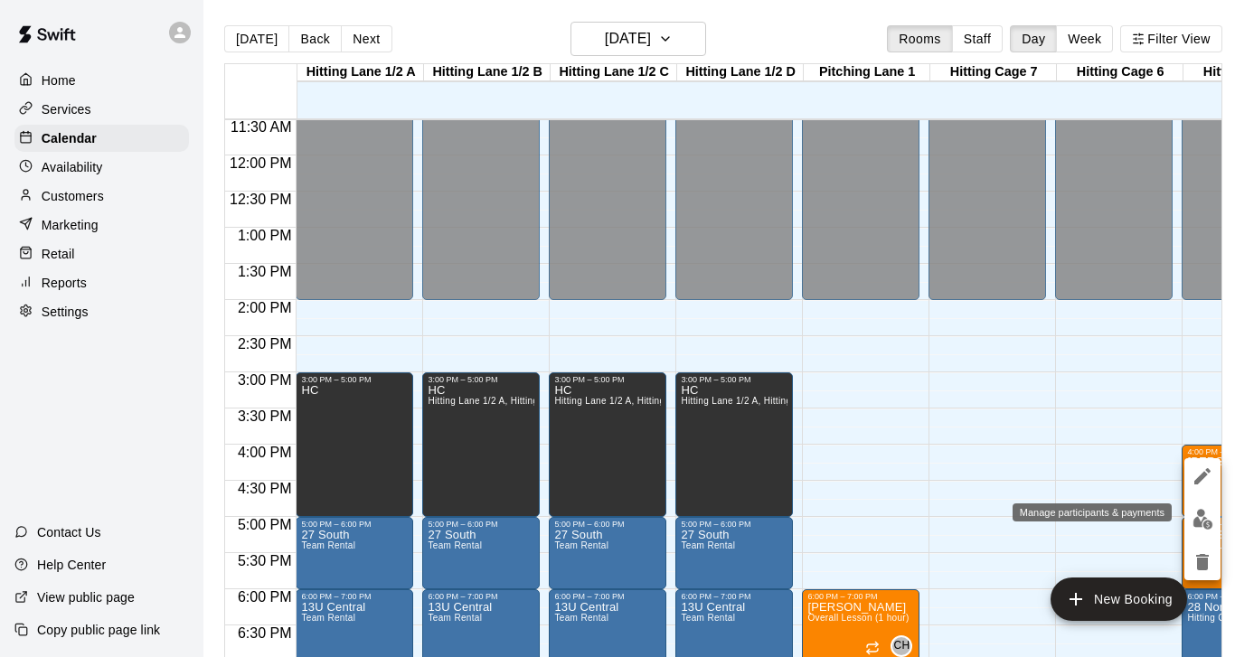
click at [1201, 519] on img "edit" at bounding box center [1202, 519] width 21 height 21
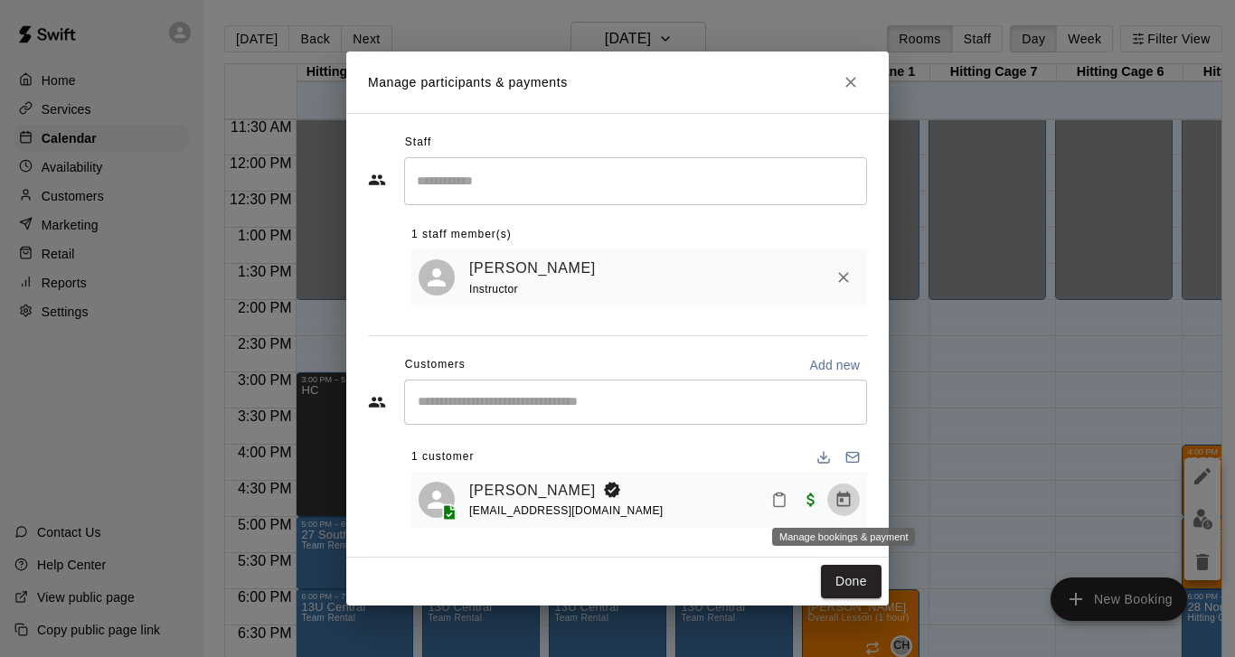
click at [843, 496] on icon "Manage bookings & payment" at bounding box center [843, 500] width 18 height 18
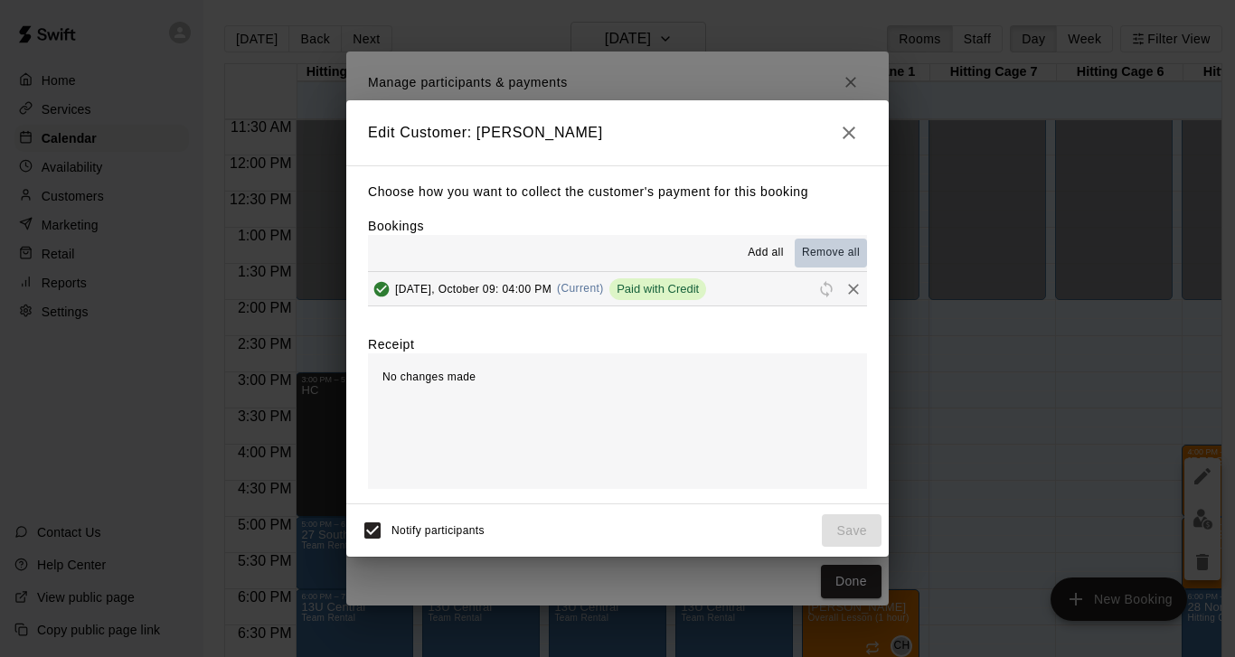
click at [825, 257] on span "Remove all" at bounding box center [831, 253] width 58 height 18
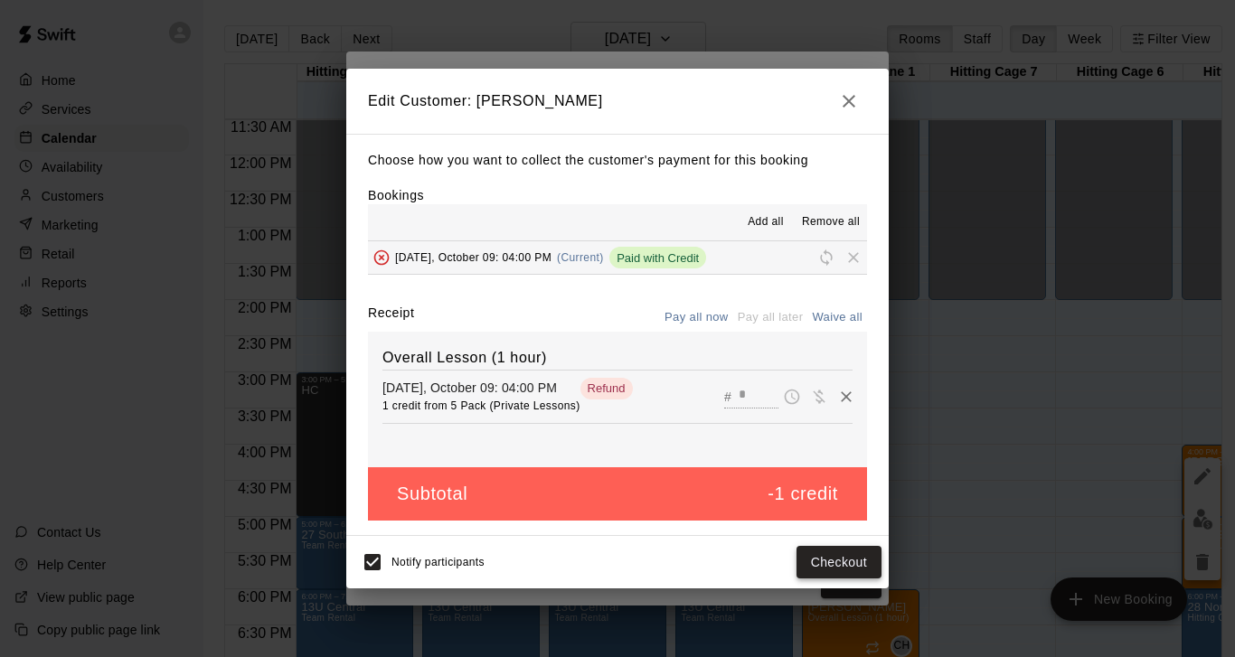
click at [833, 563] on button "Checkout" at bounding box center [838, 562] width 85 height 33
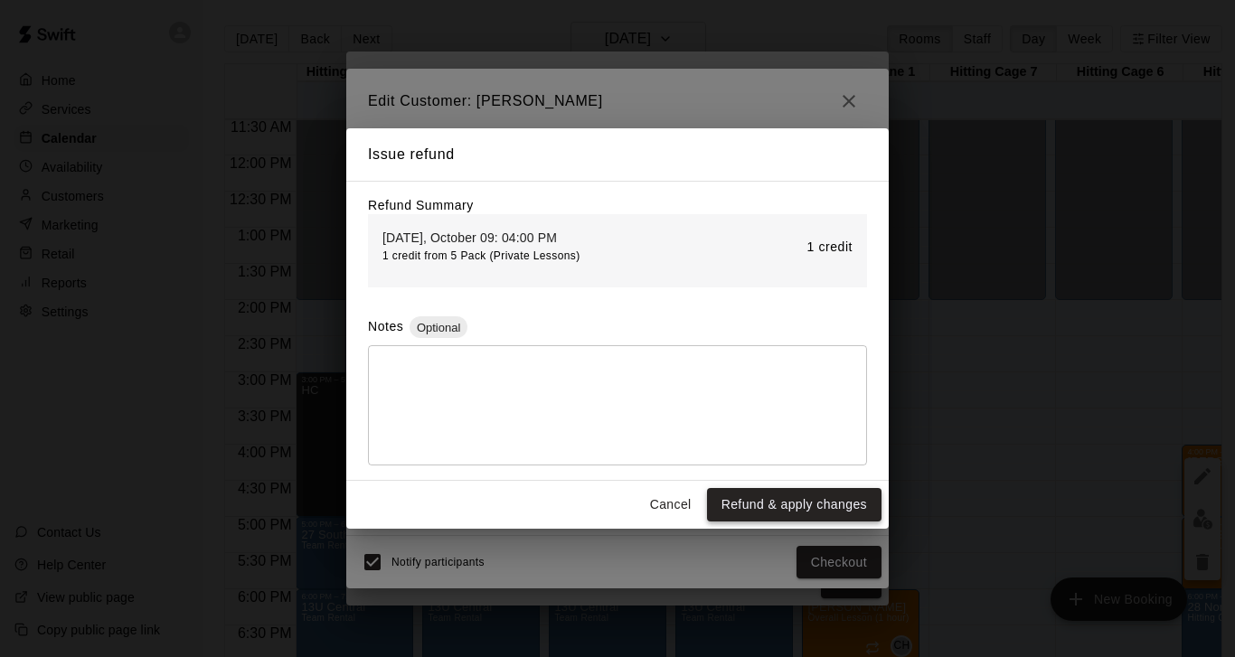
click at [793, 506] on button "Refund & apply changes" at bounding box center [794, 504] width 174 height 33
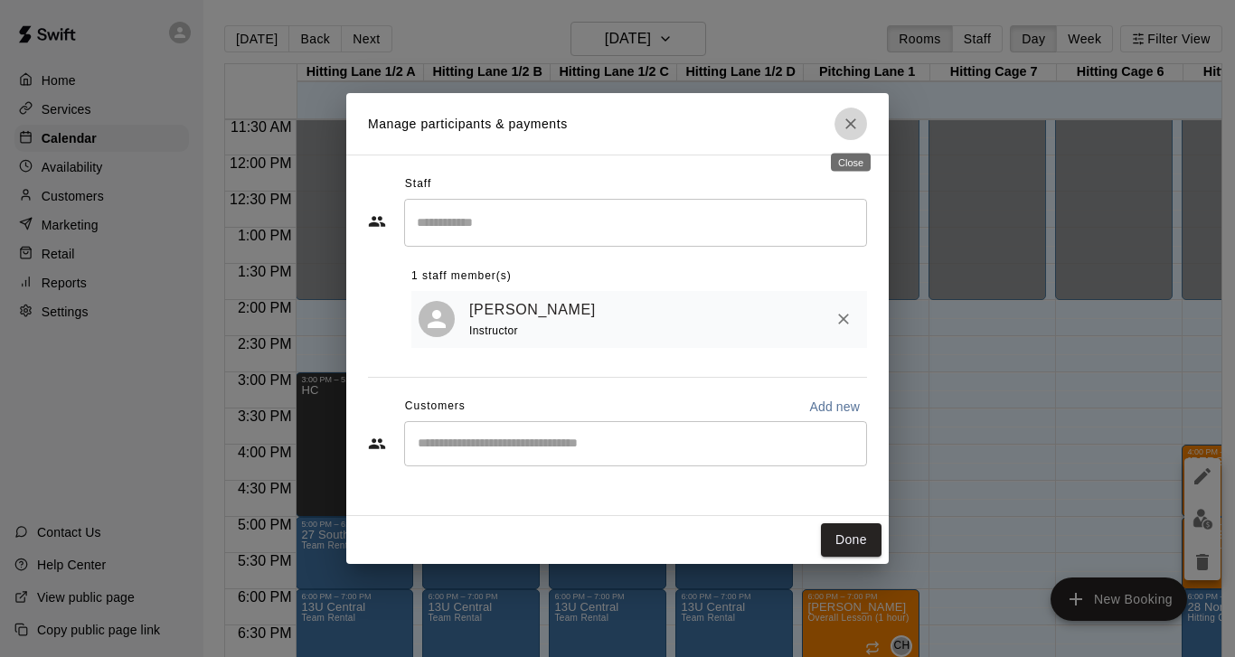
click at [850, 127] on icon "Close" at bounding box center [851, 124] width 18 height 18
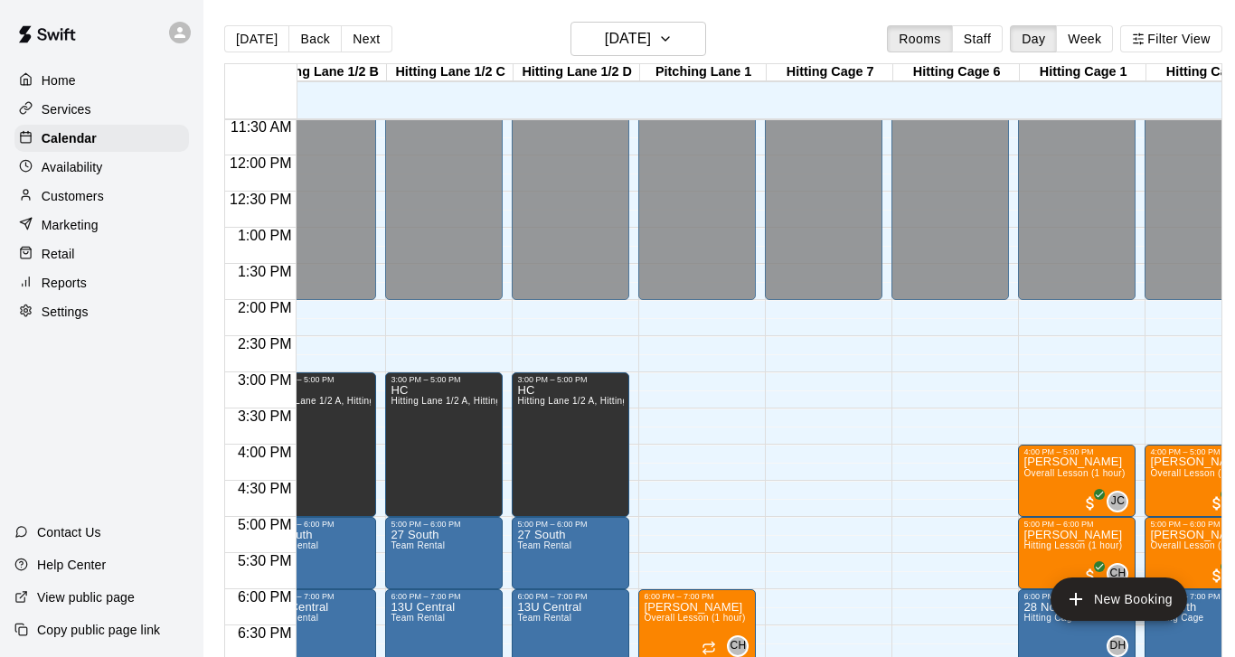
scroll to position [0, 172]
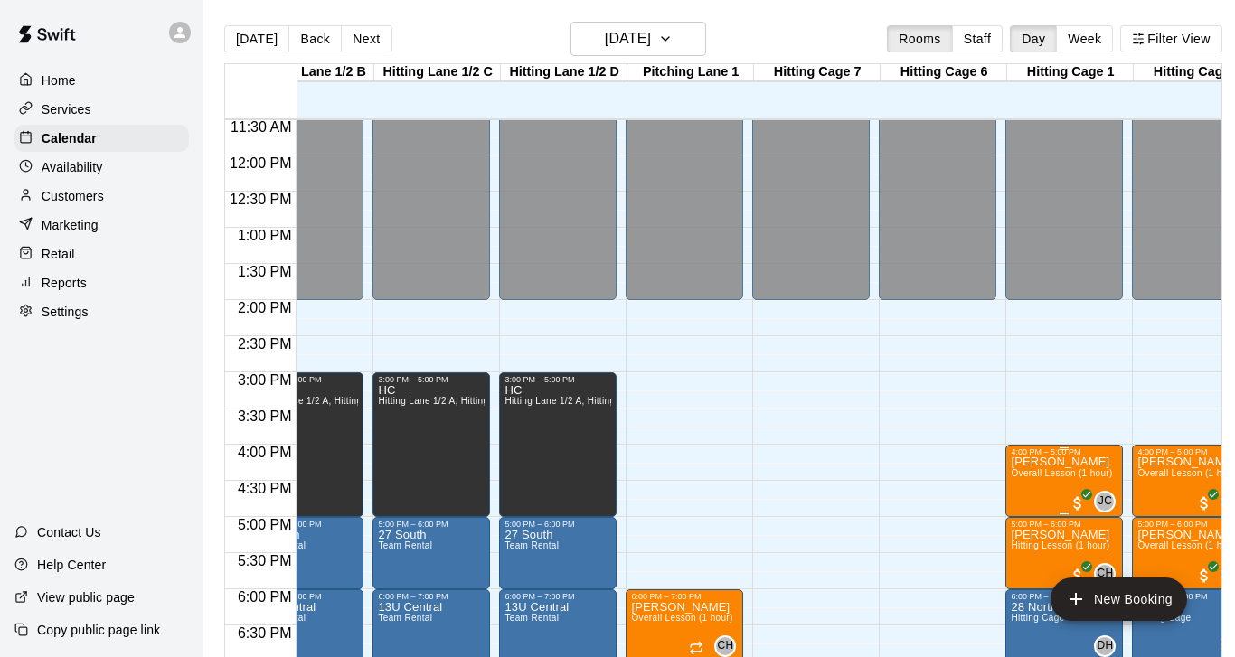
click at [1031, 560] on icon "delete" at bounding box center [1029, 562] width 13 height 16
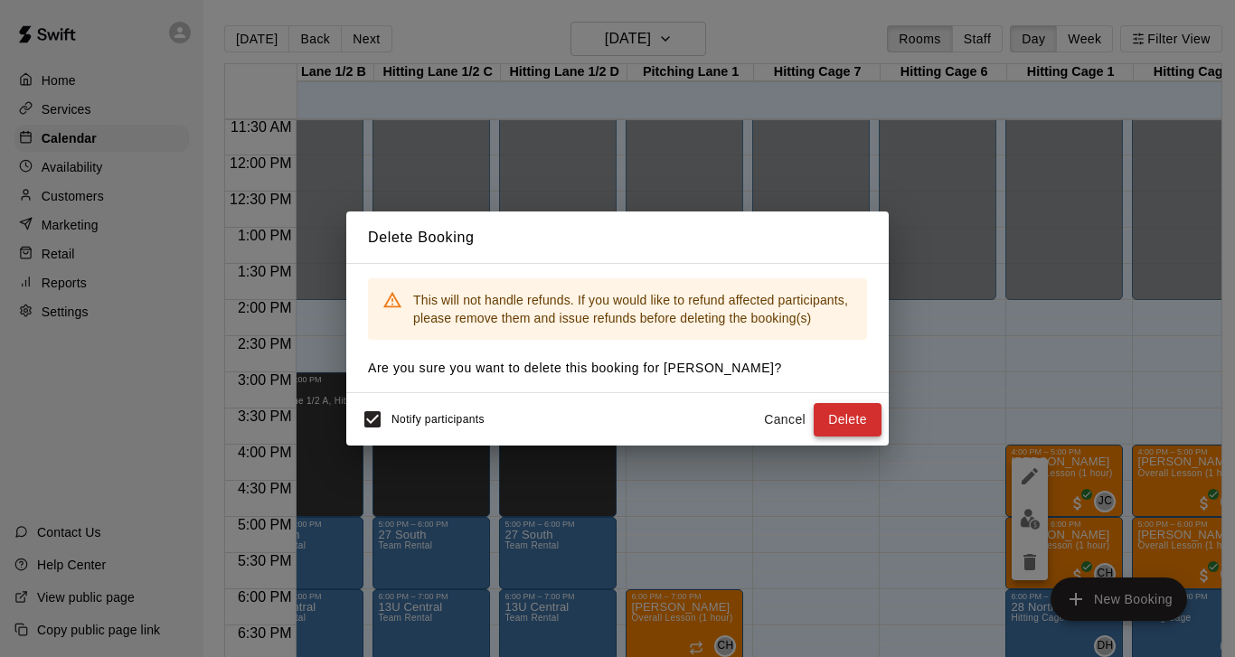
click at [843, 419] on button "Delete" at bounding box center [848, 419] width 68 height 33
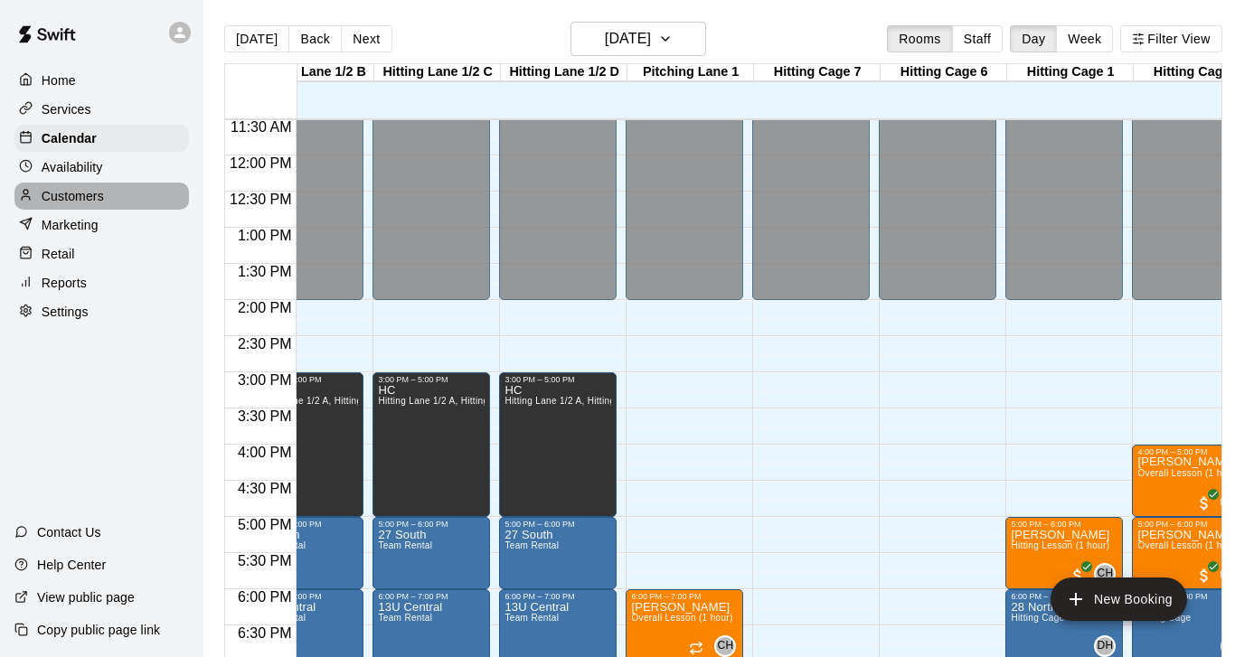
click at [70, 193] on p "Customers" at bounding box center [73, 196] width 62 height 18
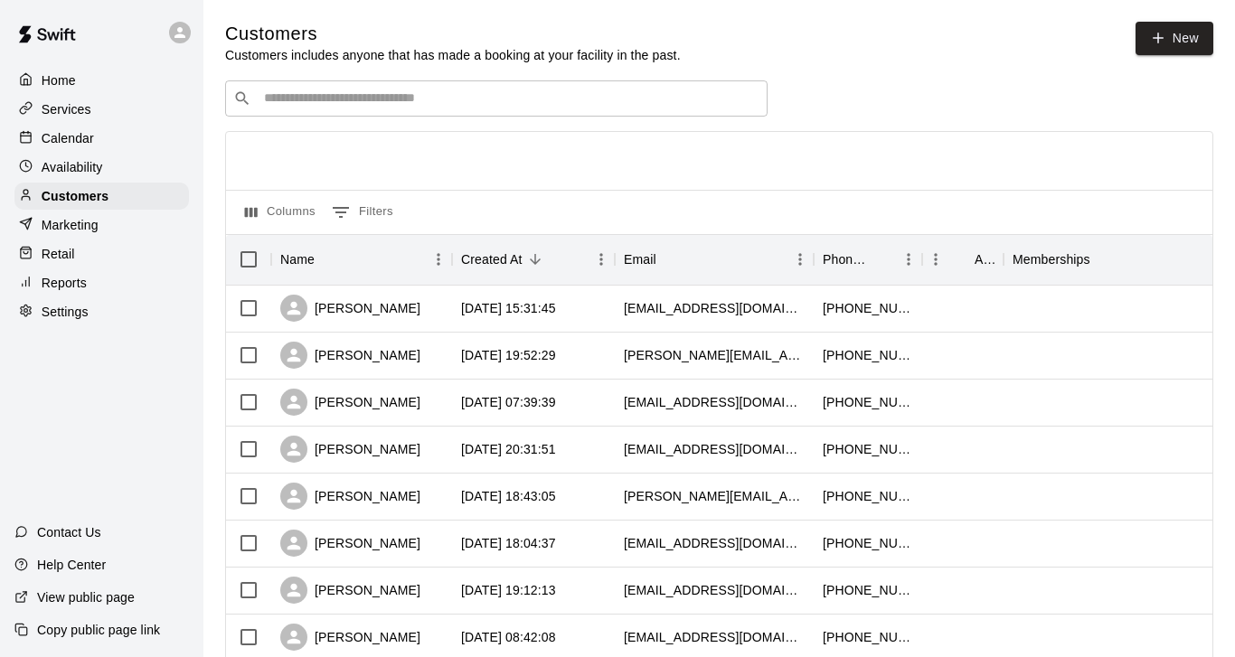
click at [324, 99] on input "Search customers by name or email" at bounding box center [509, 98] width 501 height 18
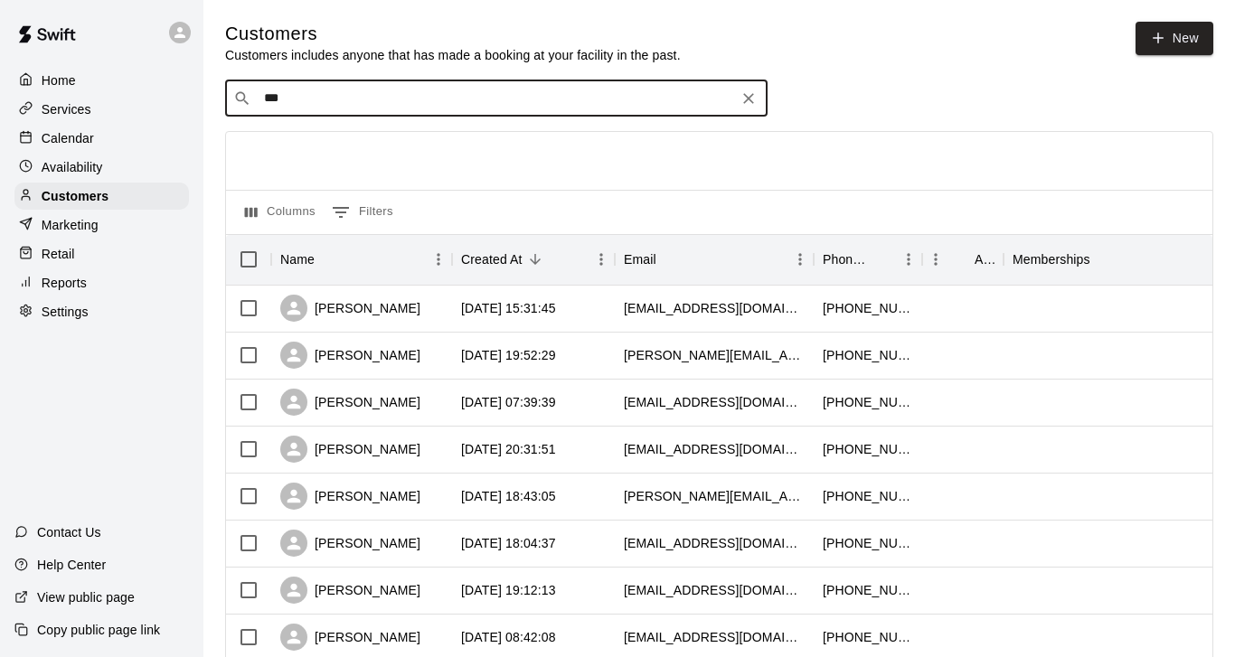
type input "****"
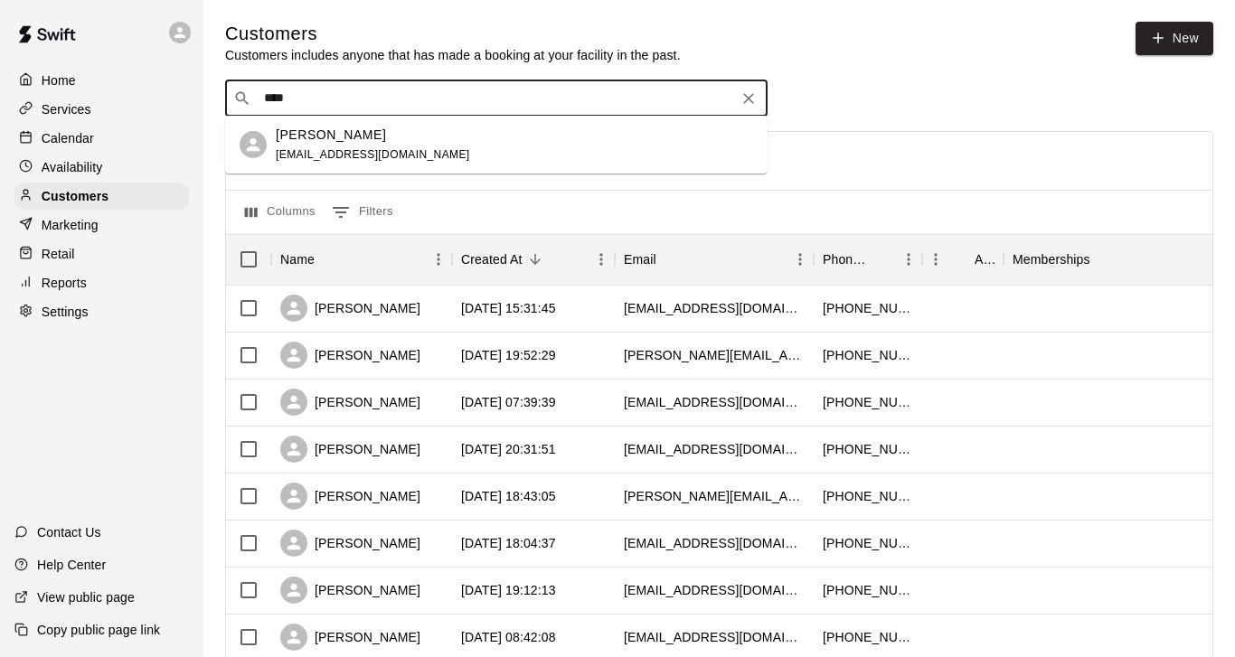
click at [337, 137] on p "[PERSON_NAME]" at bounding box center [331, 135] width 110 height 19
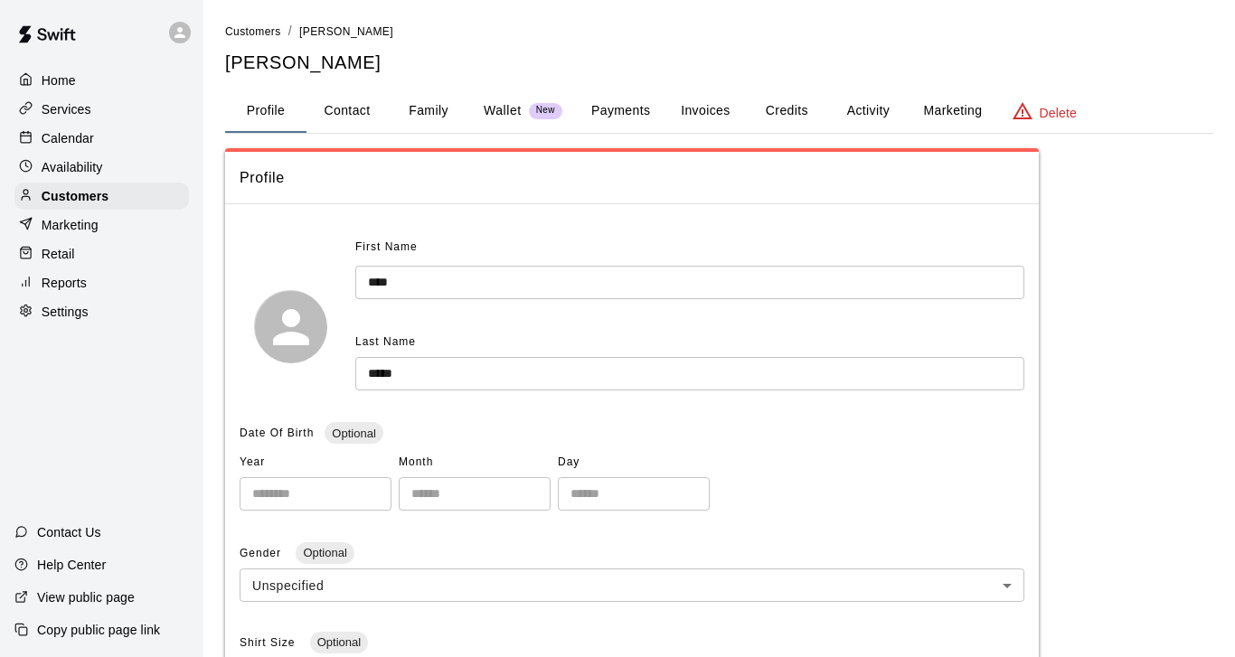
click at [786, 107] on button "Credits" at bounding box center [786, 110] width 81 height 43
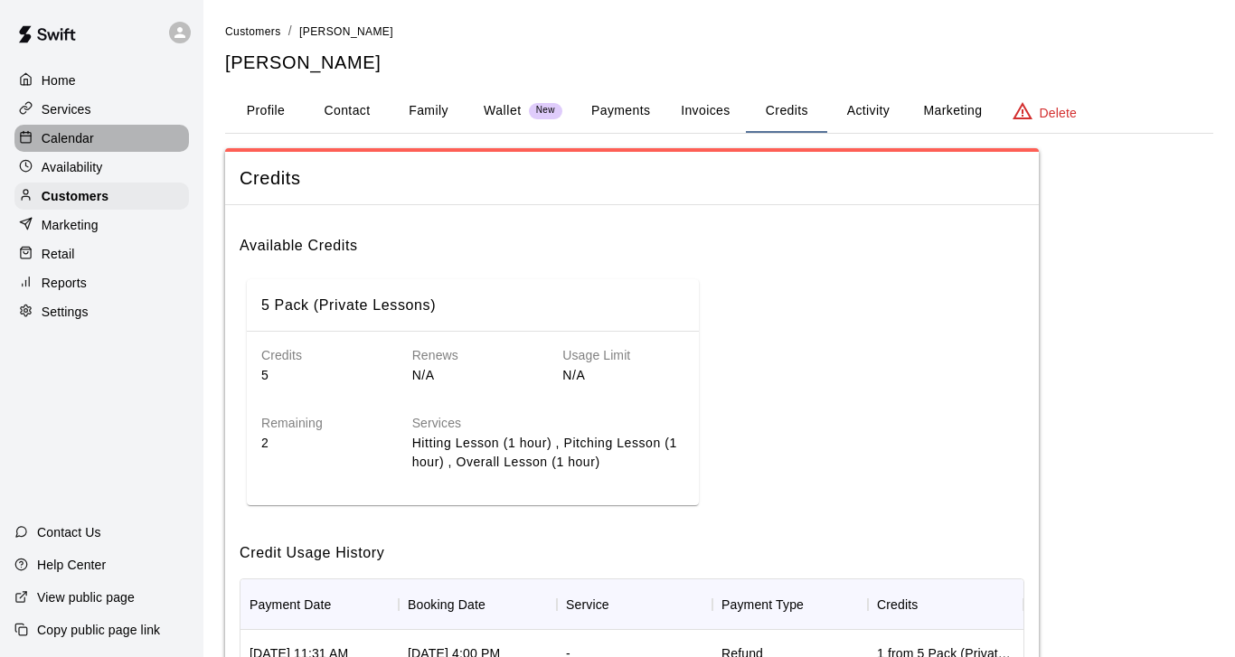
click at [66, 138] on p "Calendar" at bounding box center [68, 138] width 52 height 18
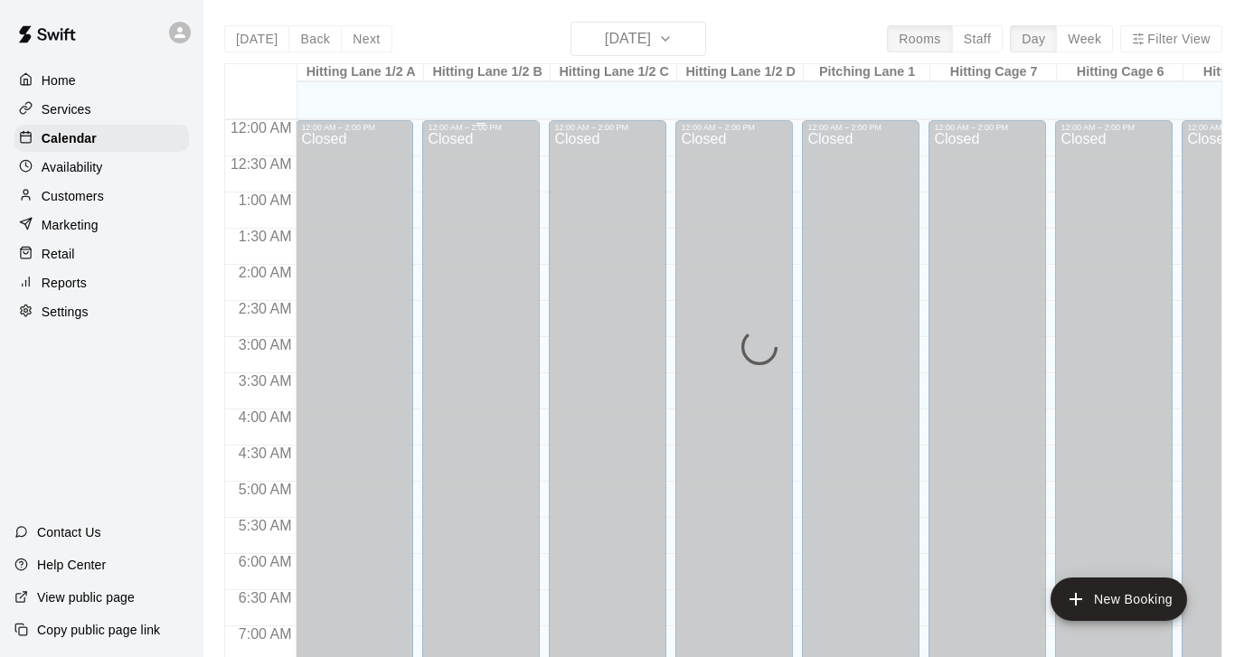
scroll to position [837, 0]
